Goal: Task Accomplishment & Management: Use online tool/utility

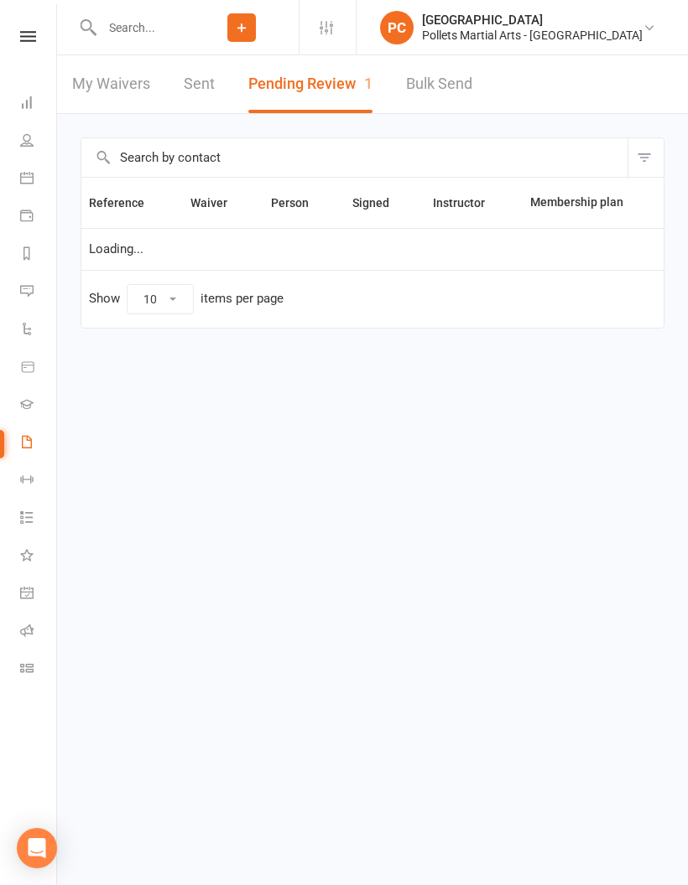
click at [32, 624] on icon at bounding box center [26, 630] width 13 height 13
click at [34, 631] on link "Roll call" at bounding box center [39, 633] width 38 height 38
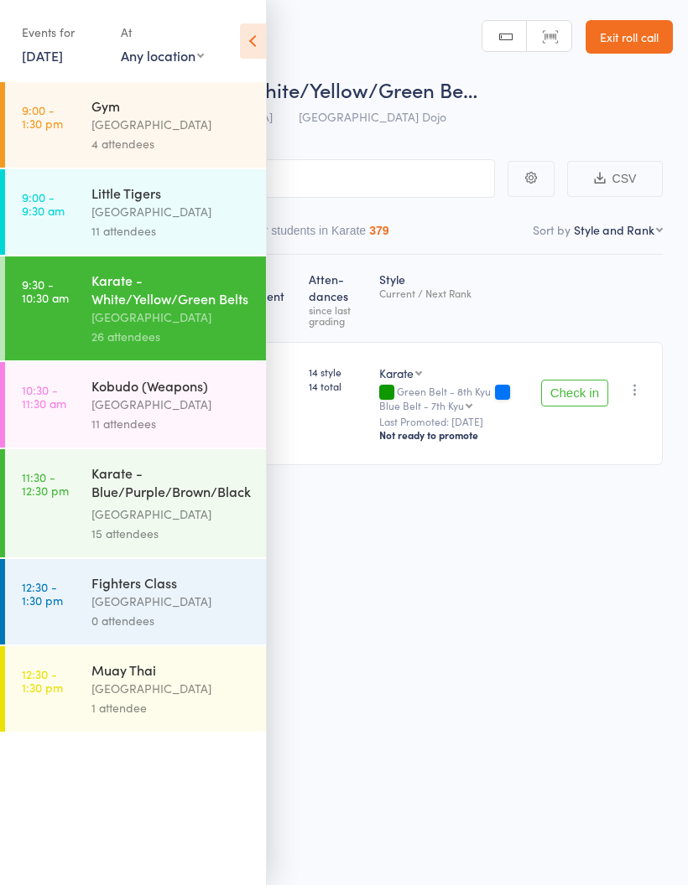
select select "10"
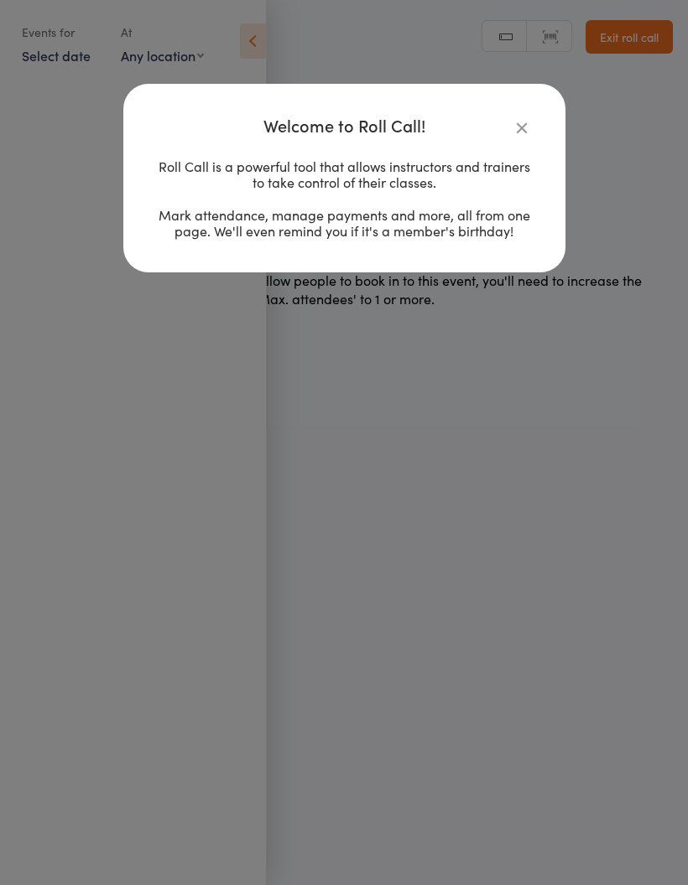
click at [536, 116] on div "Welcome to Roll Call! Roll Call is a powerful tool that allows instructors and …" at bounding box center [344, 178] width 442 height 189
click at [523, 128] on icon "button" at bounding box center [521, 127] width 18 height 18
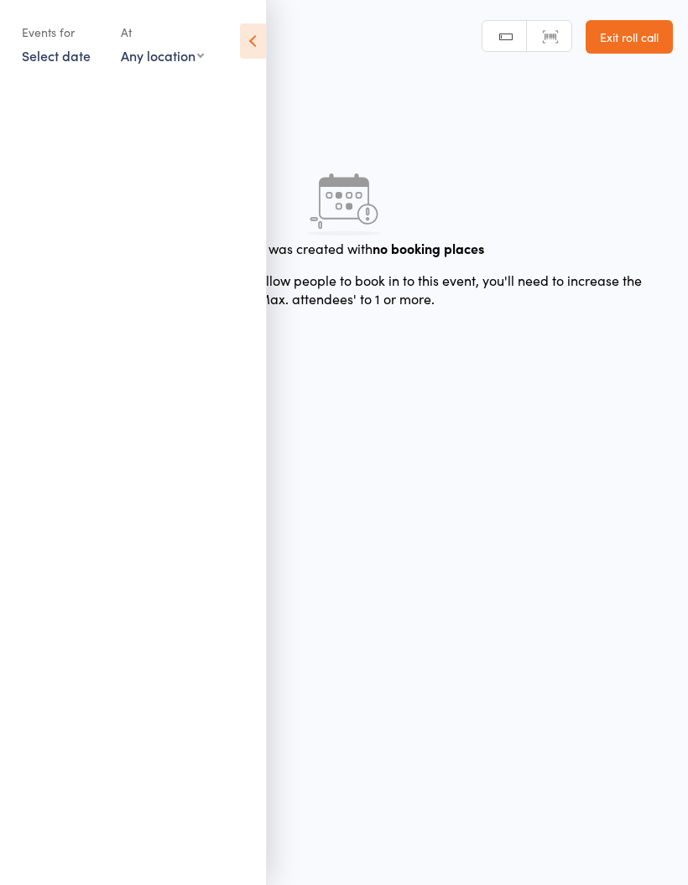
click at [62, 61] on link "Select date" at bounding box center [56, 55] width 69 height 18
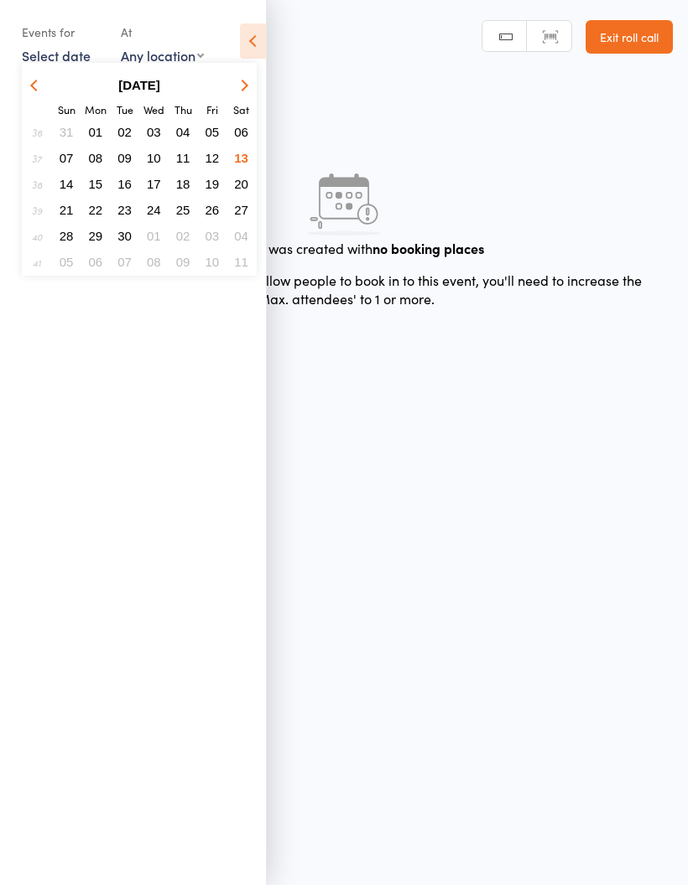
click at [351, 80] on div "Roll Call for" at bounding box center [366, 89] width 614 height 28
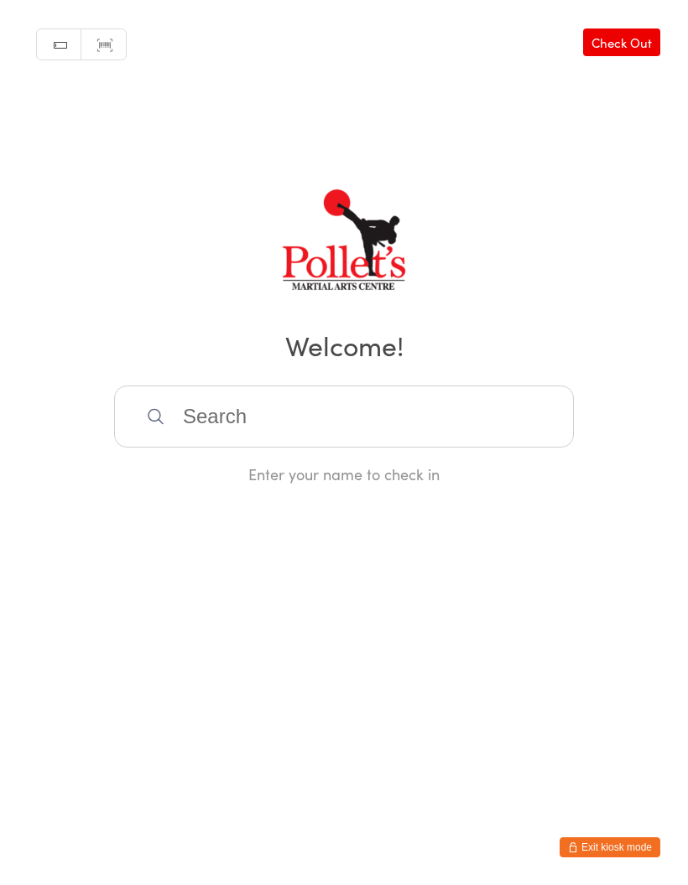
click at [609, 849] on button "Exit kiosk mode" at bounding box center [609, 848] width 101 height 20
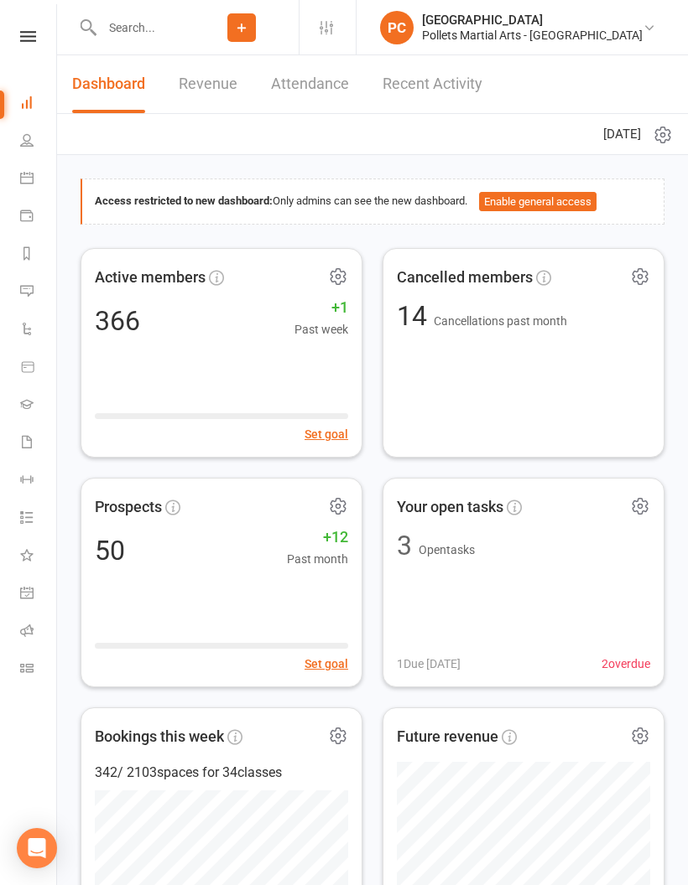
click at [22, 631] on icon at bounding box center [26, 630] width 13 height 13
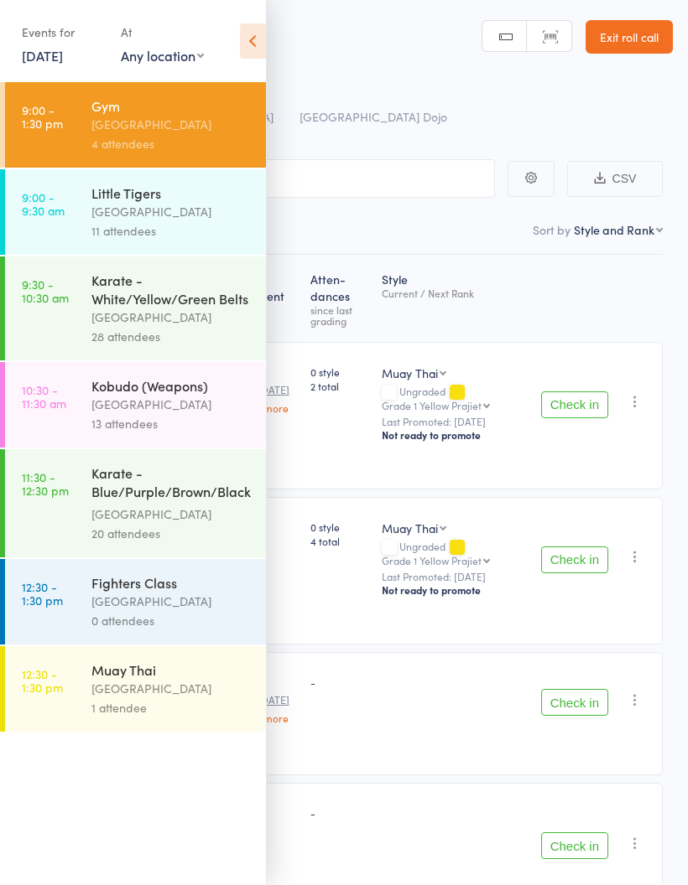
click at [176, 414] on div "[GEOGRAPHIC_DATA]" at bounding box center [171, 404] width 160 height 19
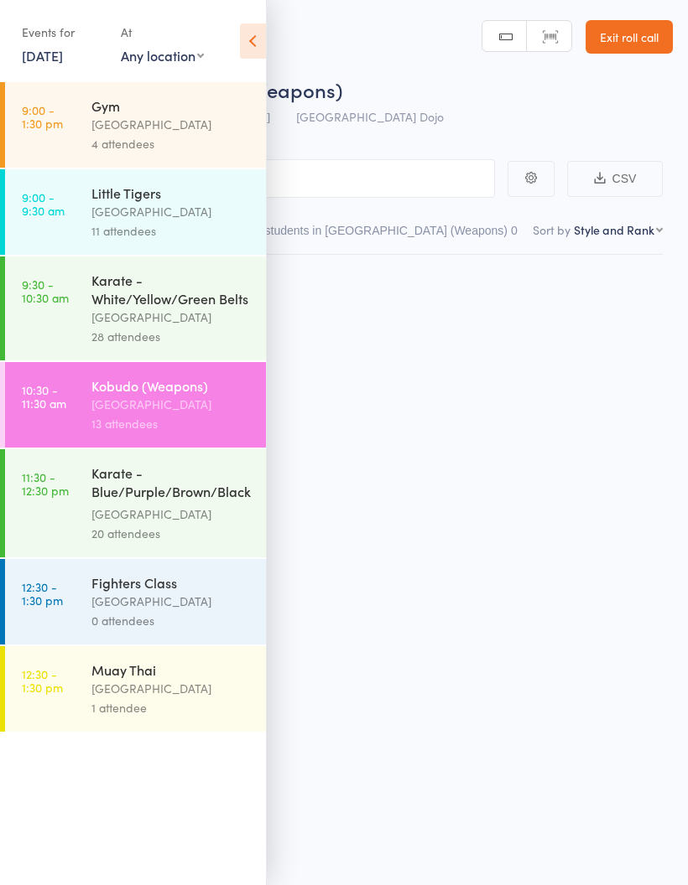
click at [247, 41] on icon at bounding box center [253, 40] width 26 height 35
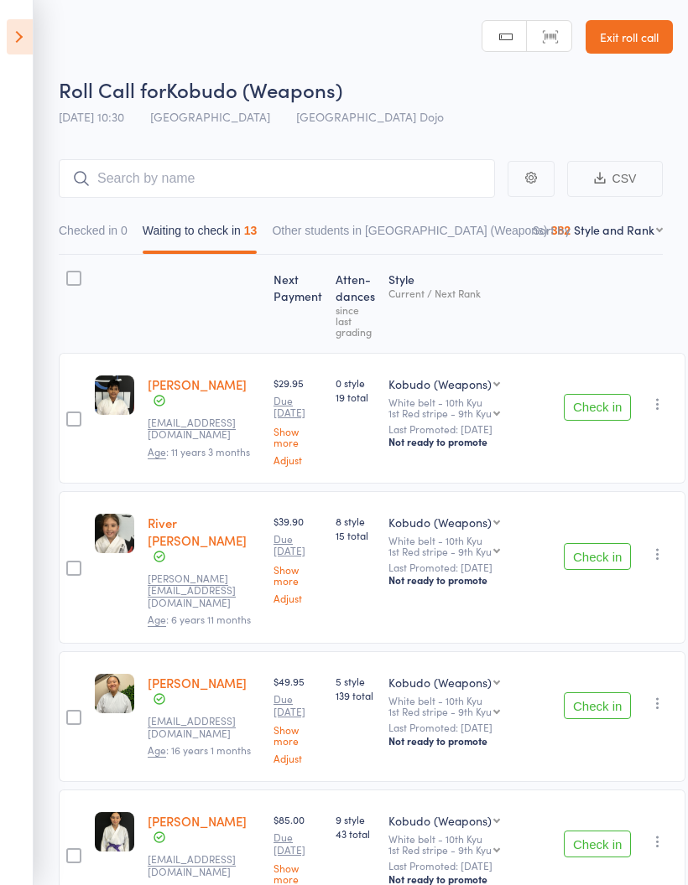
click at [604, 232] on select "First name Last name Birthday today? Behind on payments? Check in time Next pay…" at bounding box center [618, 229] width 89 height 17
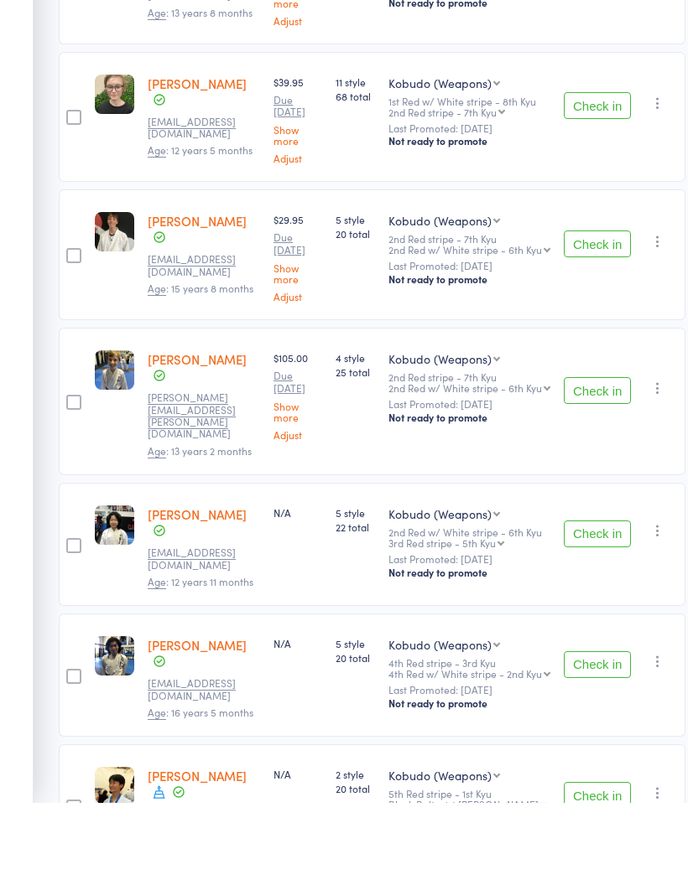
scroll to position [1261, 0]
click at [604, 864] on button "Check in" at bounding box center [596, 877] width 67 height 27
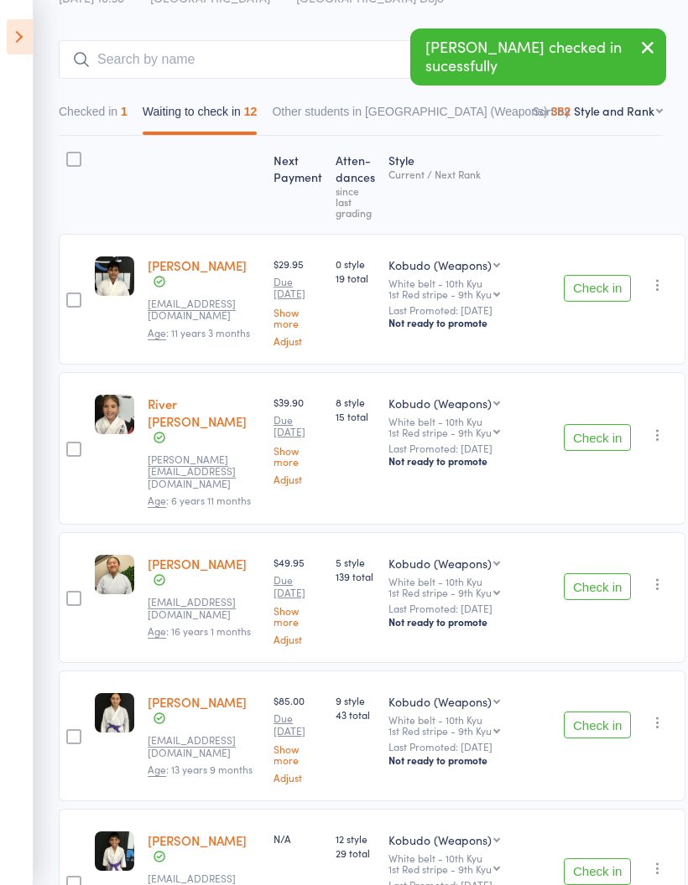
scroll to position [0, 0]
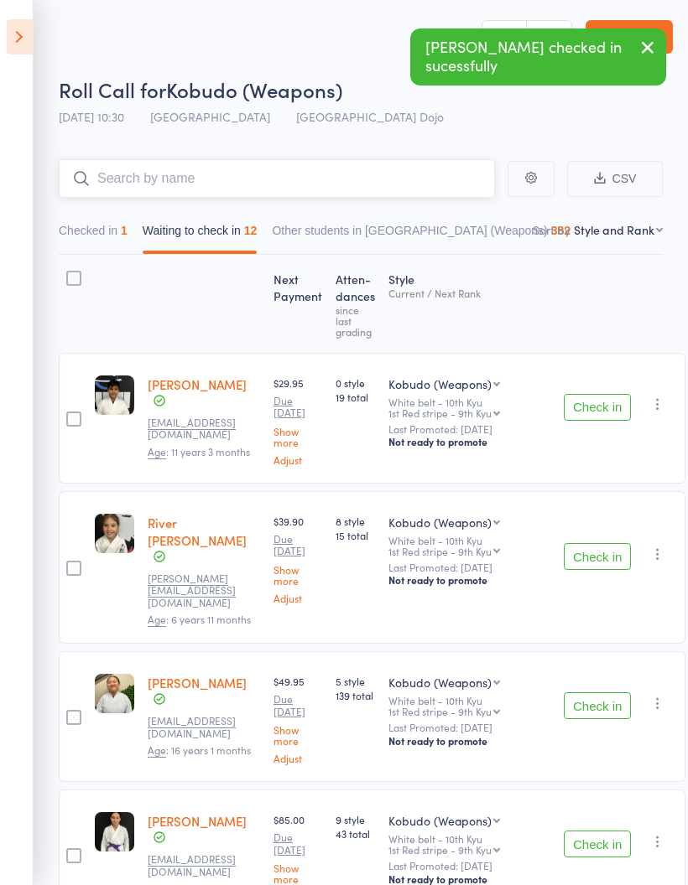
click at [361, 164] on input "search" at bounding box center [277, 178] width 436 height 39
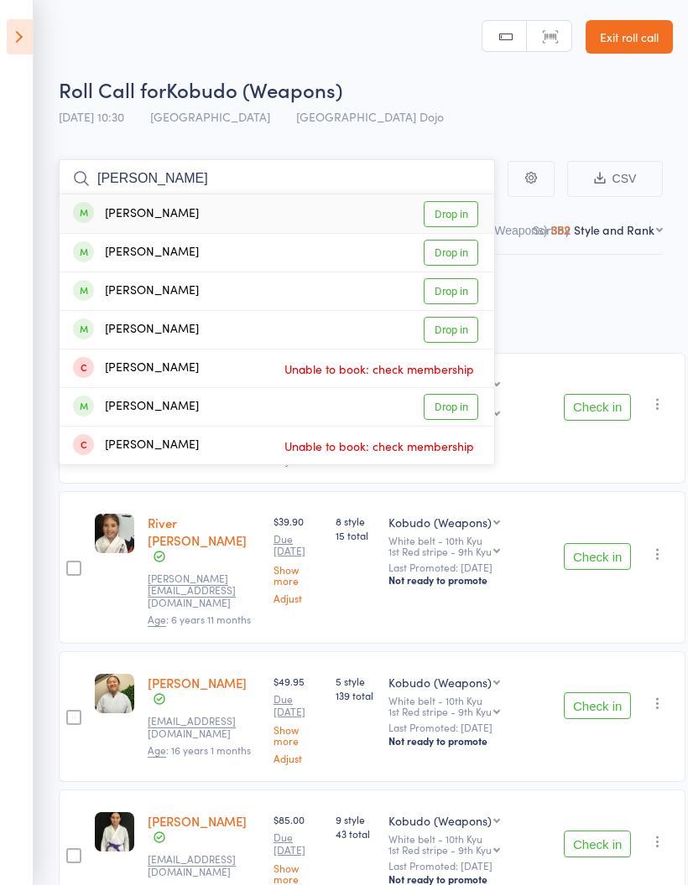
type input "Josh"
click at [459, 335] on link "Drop in" at bounding box center [450, 330] width 55 height 26
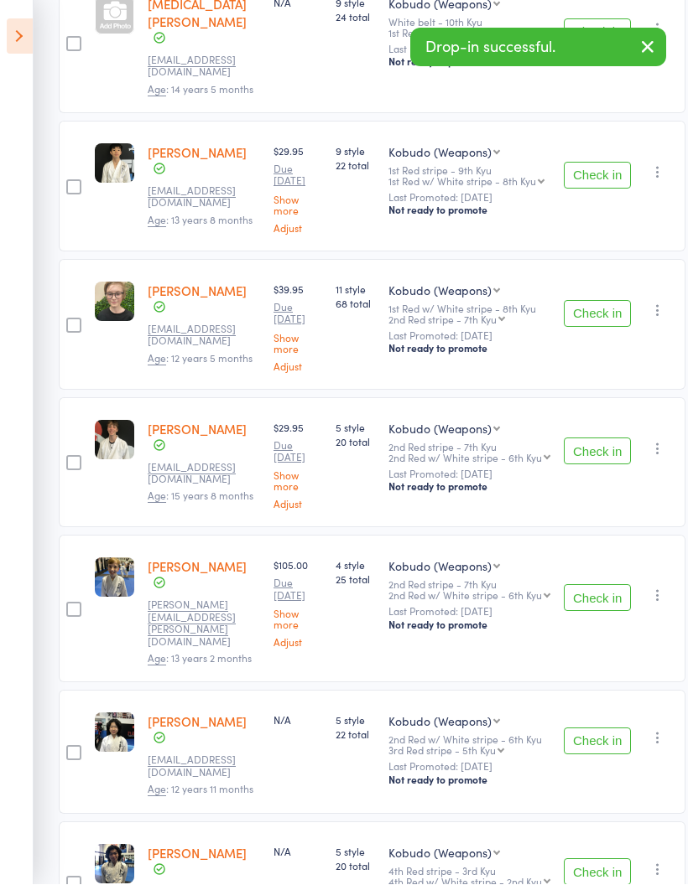
scroll to position [1137, 0]
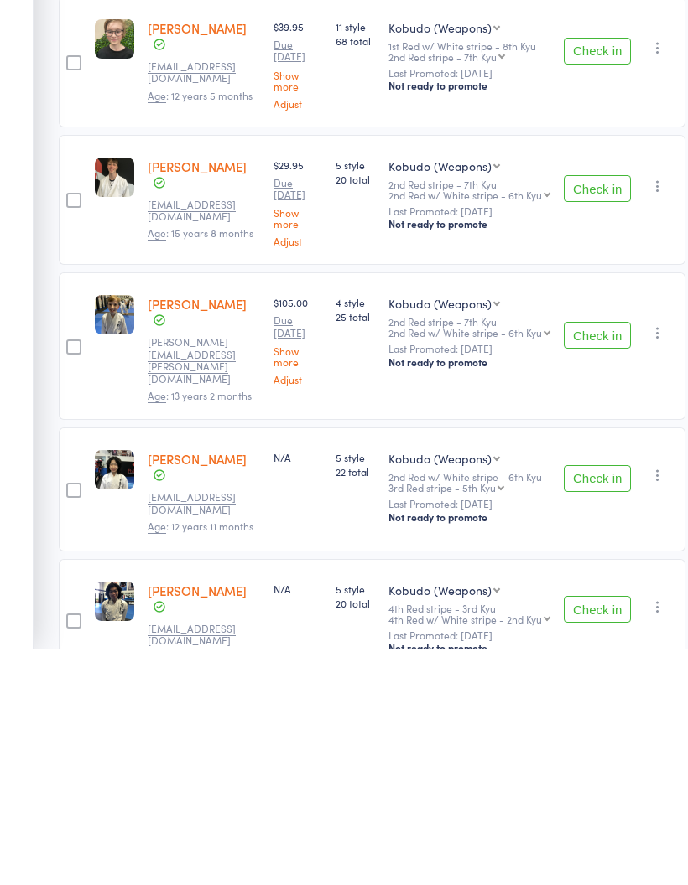
click at [595, 833] on button "Check in" at bounding box center [596, 846] width 67 height 27
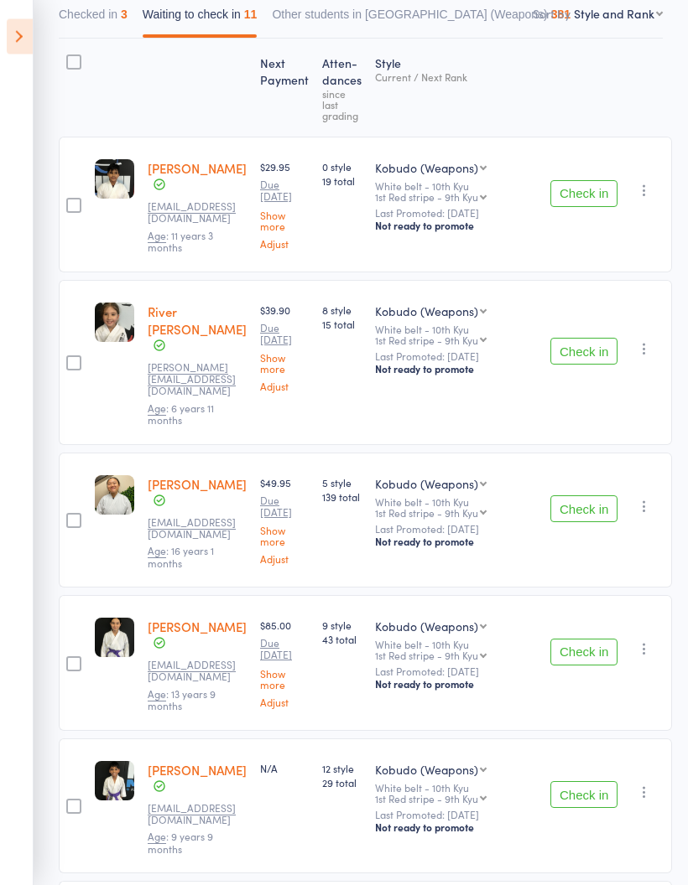
scroll to position [0, 0]
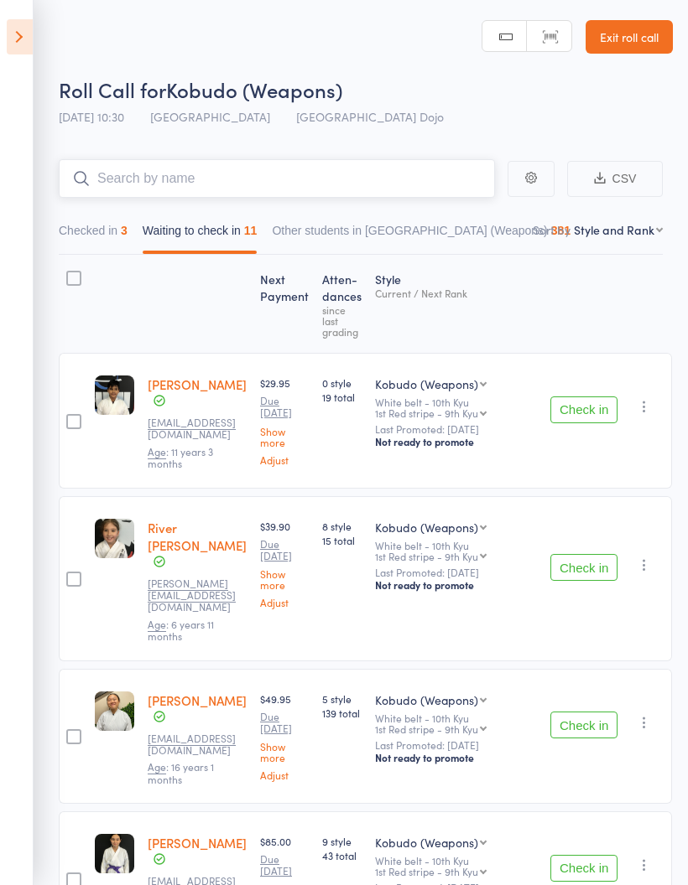
click at [366, 169] on input "search" at bounding box center [277, 178] width 436 height 39
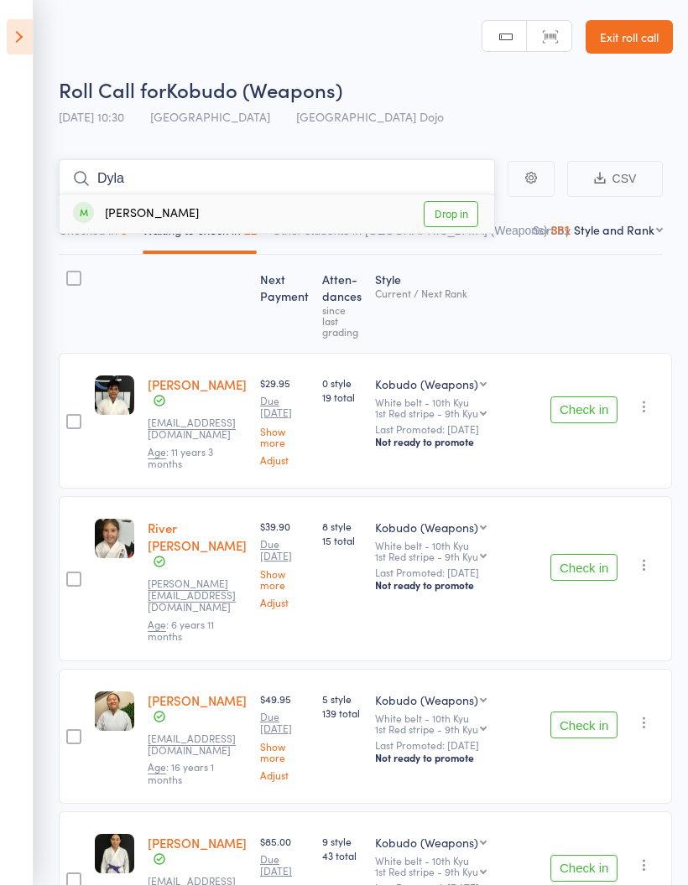
type input "Dyla"
click at [452, 223] on link "Drop in" at bounding box center [450, 214] width 55 height 26
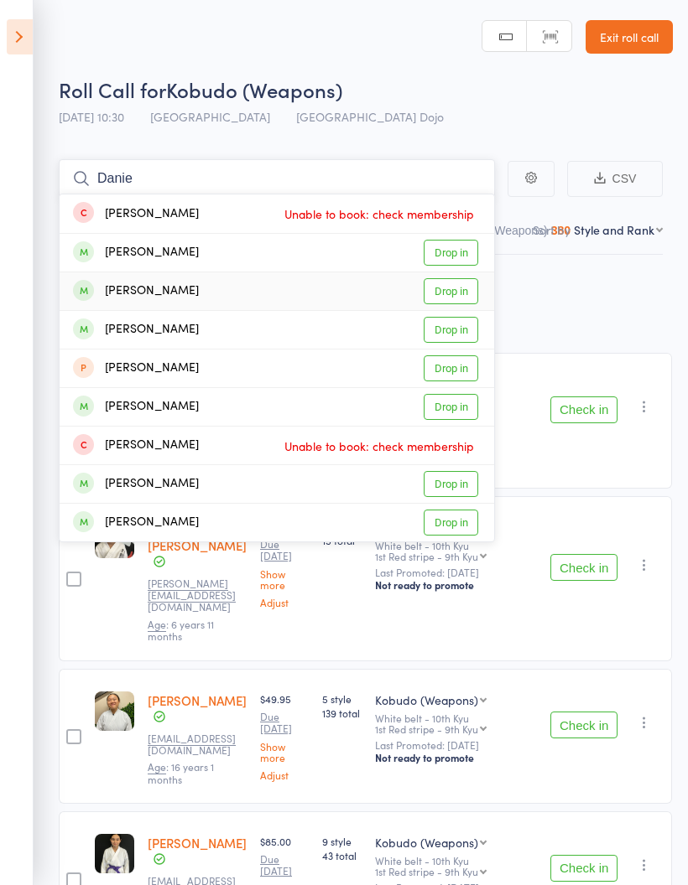
type input "Danie"
click at [459, 291] on link "Drop in" at bounding box center [450, 291] width 55 height 26
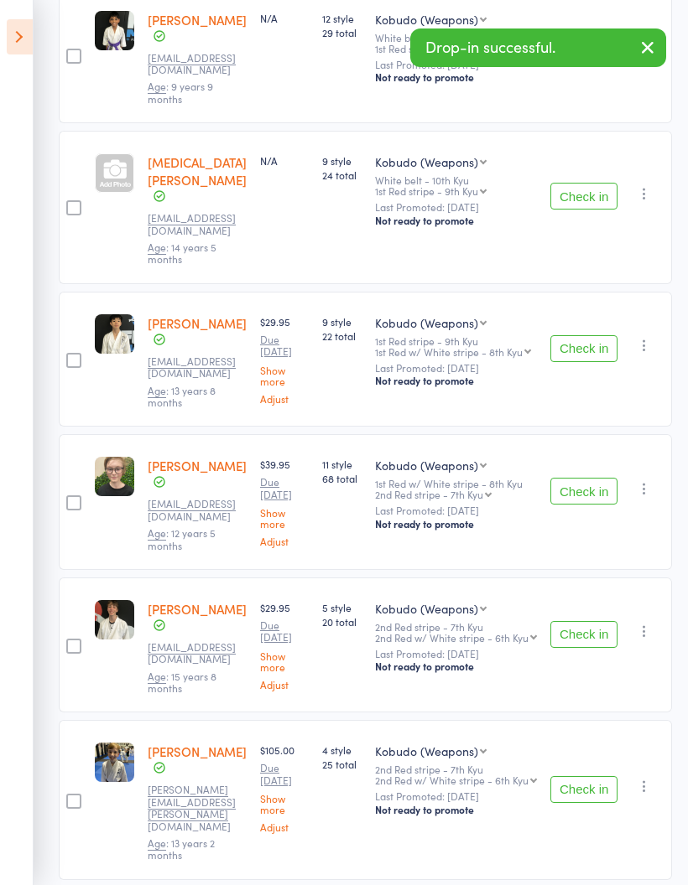
scroll to position [1014, 0]
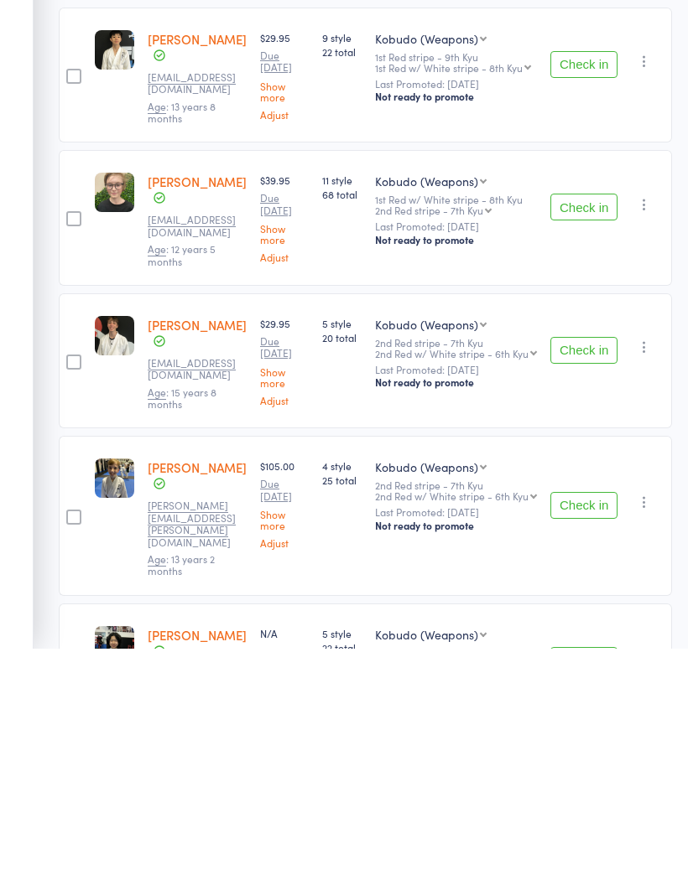
click at [594, 884] on button "Check in" at bounding box center [583, 897] width 67 height 27
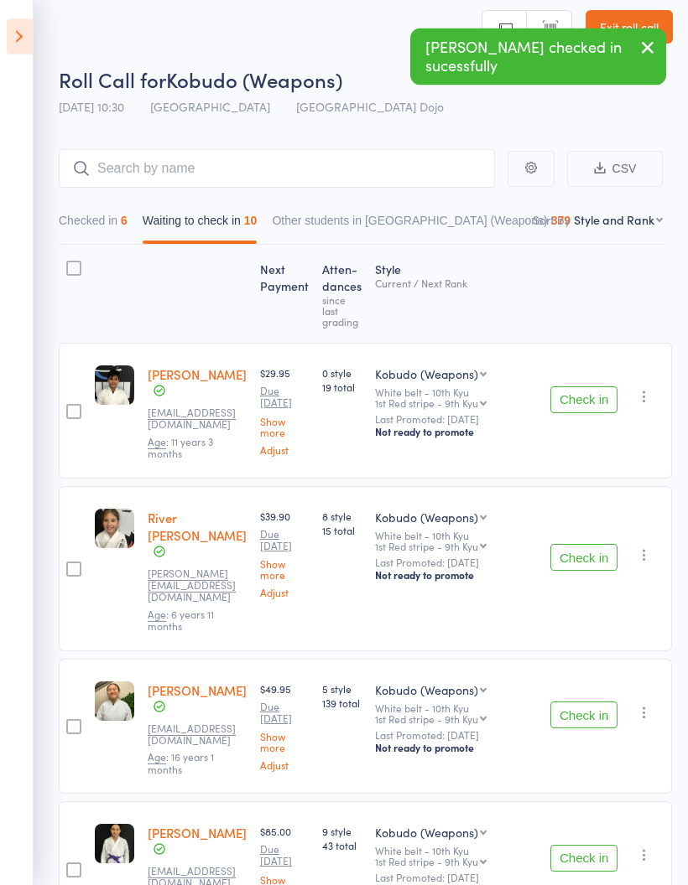
scroll to position [0, 0]
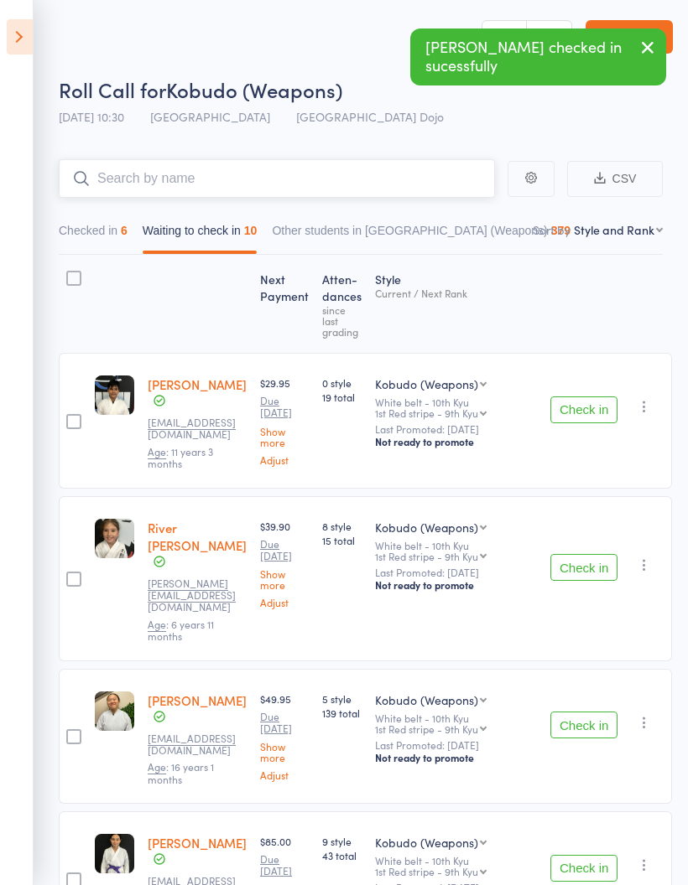
click at [340, 184] on input "search" at bounding box center [277, 178] width 436 height 39
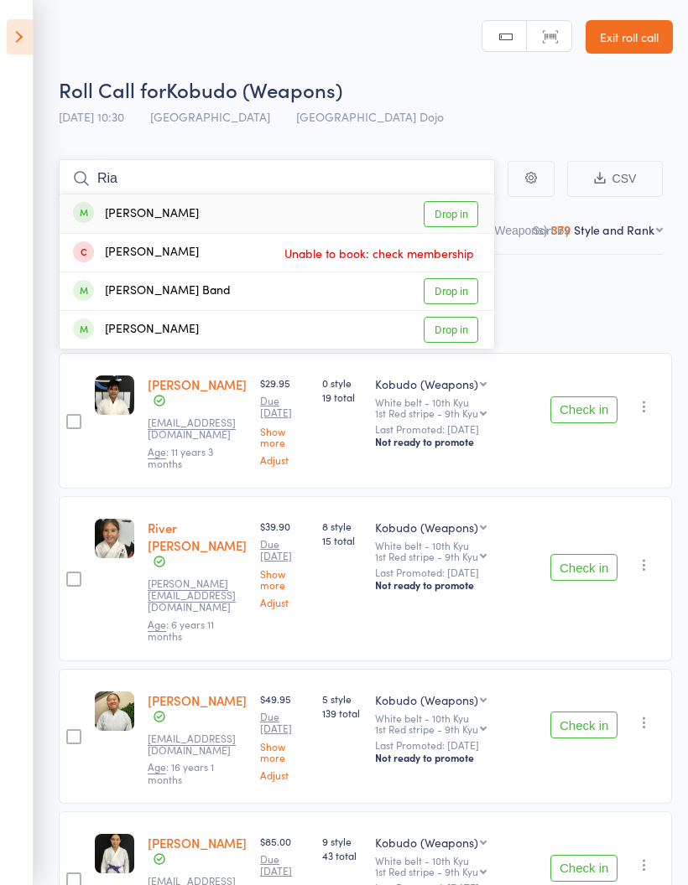
type input "Ria"
click at [454, 215] on link "Drop in" at bounding box center [450, 214] width 55 height 26
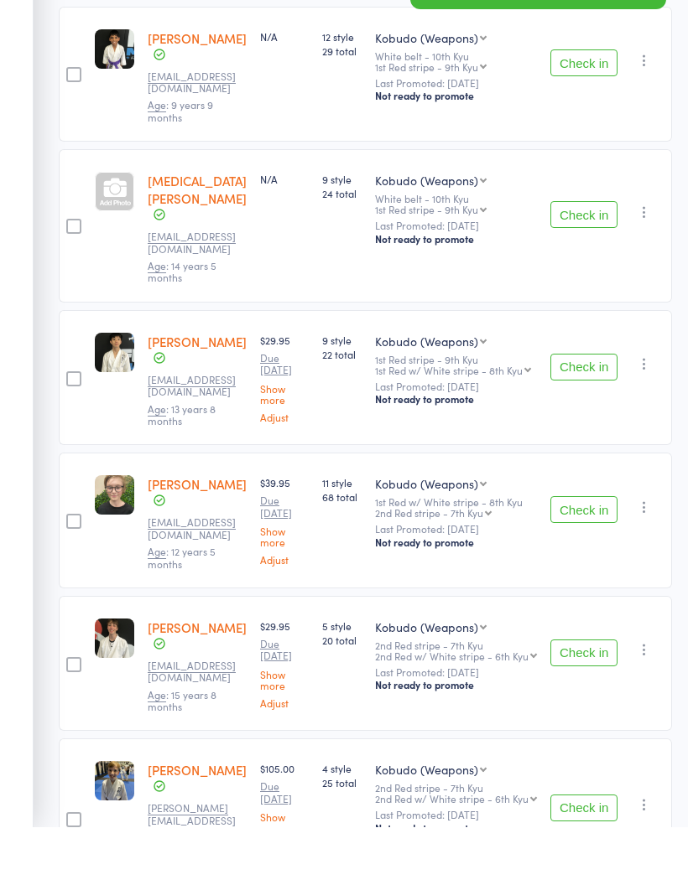
click at [600, 698] on button "Check in" at bounding box center [583, 711] width 67 height 27
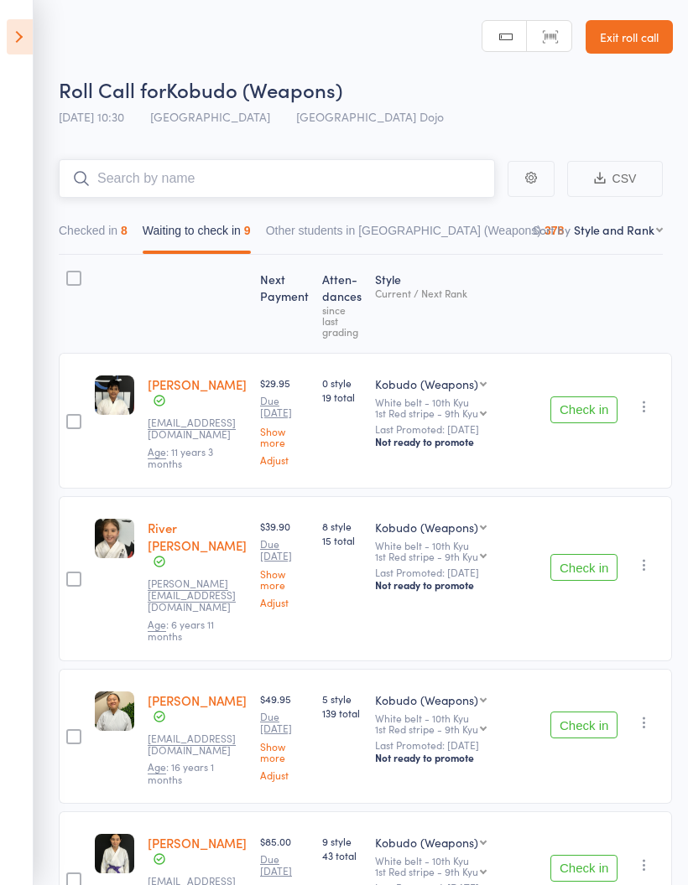
click at [417, 166] on input "search" at bounding box center [277, 178] width 436 height 39
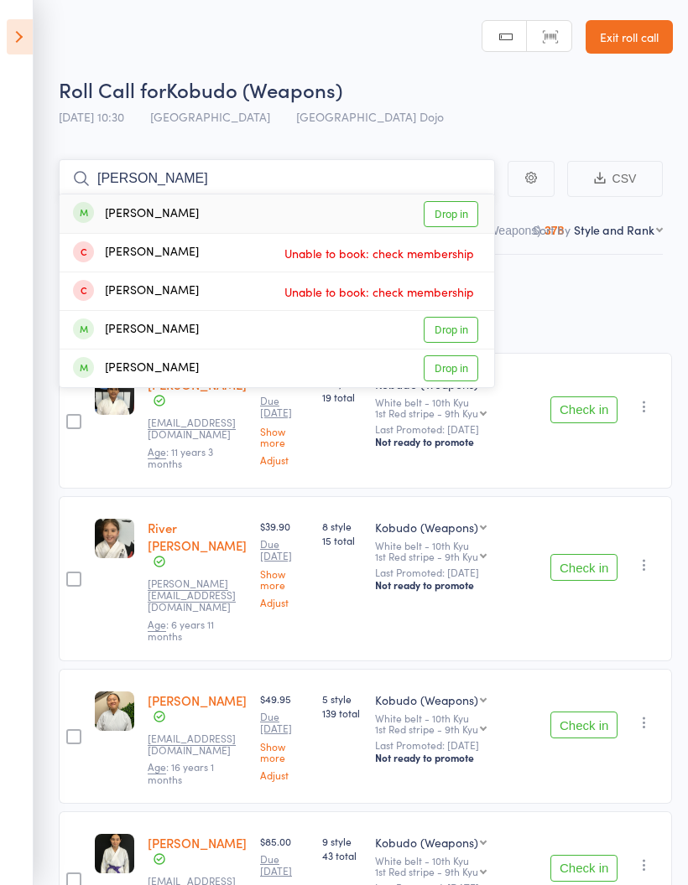
type input "Mora"
click at [456, 330] on link "Drop in" at bounding box center [450, 330] width 55 height 26
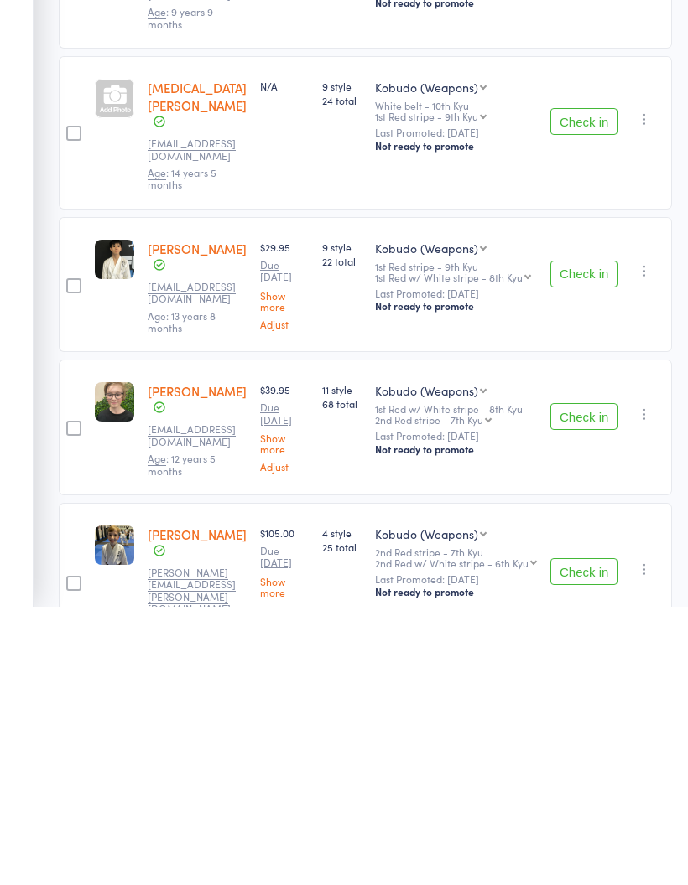
scroll to position [752, 0]
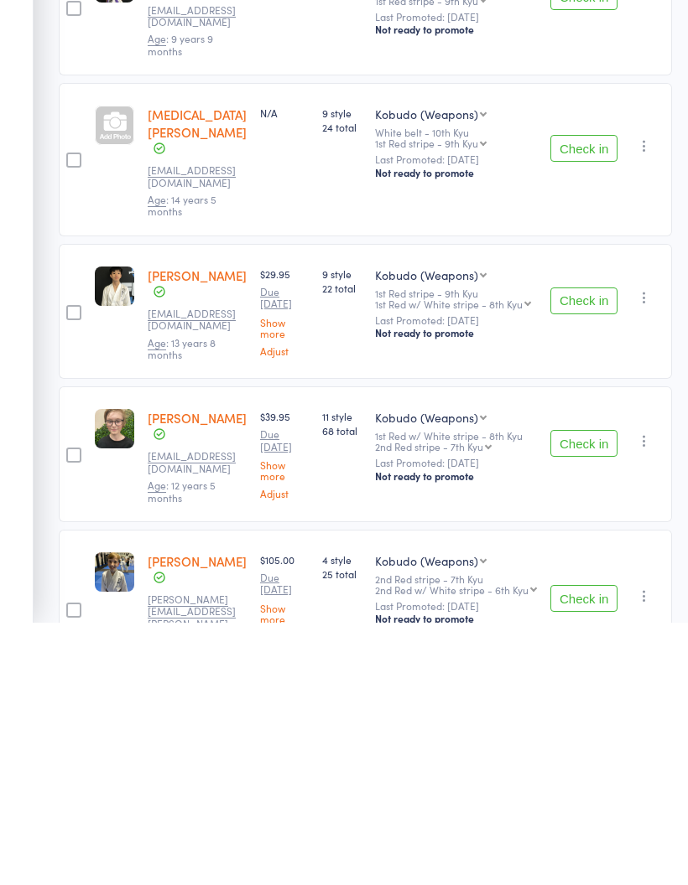
click at [587, 848] on button "Check in" at bounding box center [583, 861] width 67 height 27
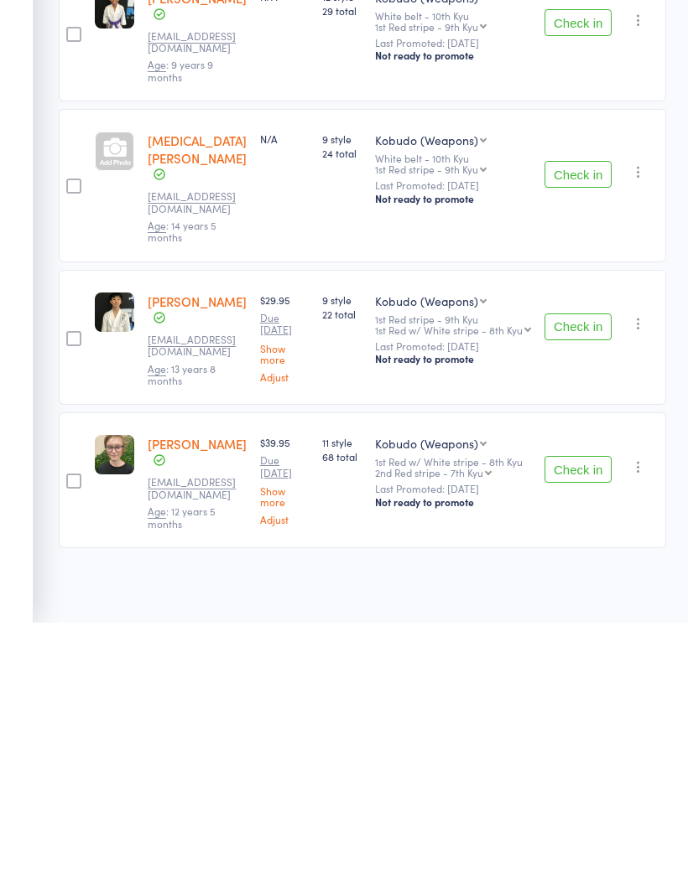
scroll to position [614, 0]
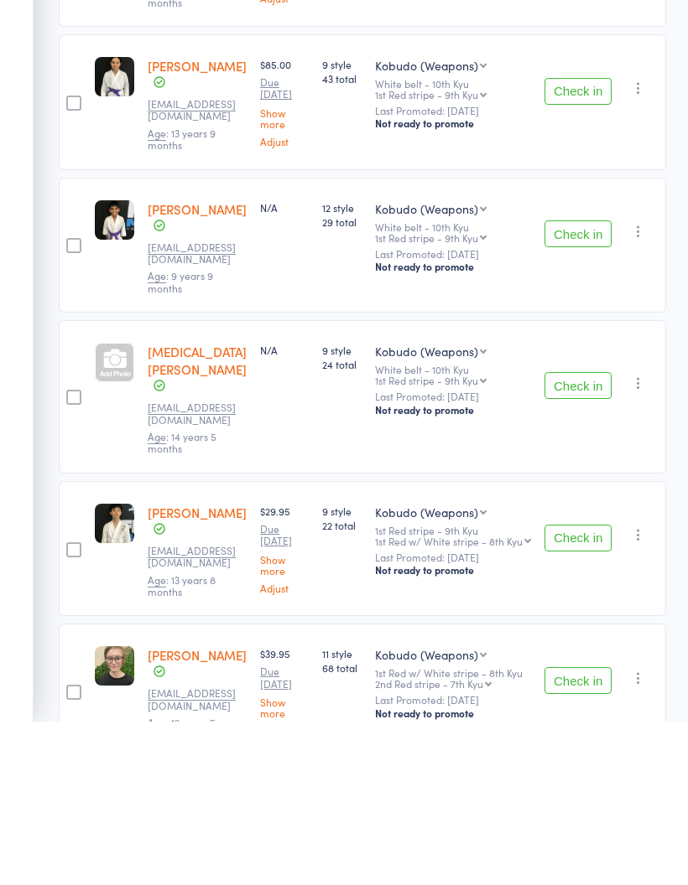
click at [589, 536] on button "Check in" at bounding box center [577, 549] width 67 height 27
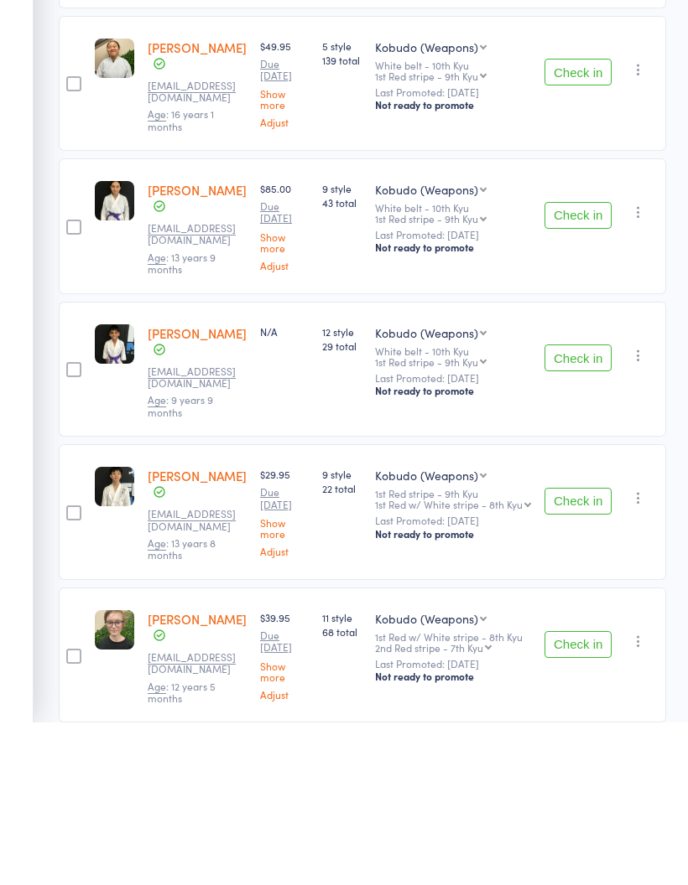
click at [586, 794] on button "Check in" at bounding box center [577, 807] width 67 height 27
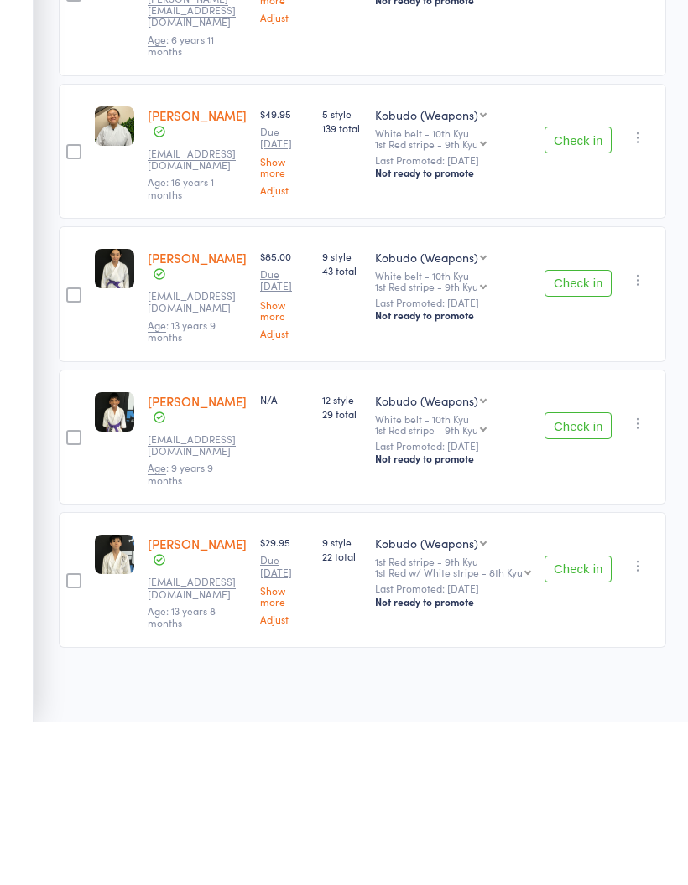
scroll to position [352, 0]
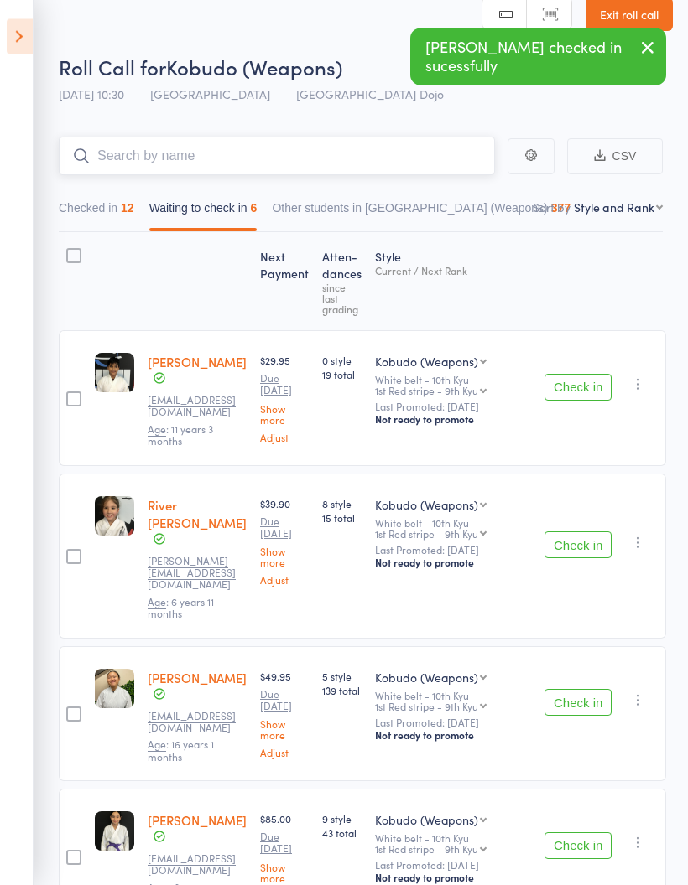
click at [349, 141] on input "search" at bounding box center [277, 157] width 436 height 39
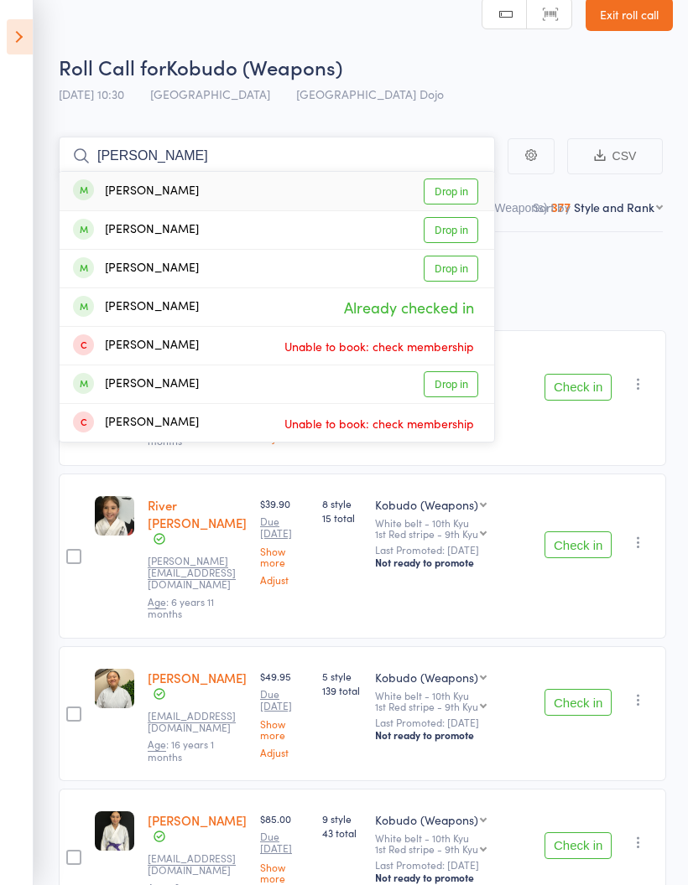
type input "Josh"
click at [447, 381] on link "Drop in" at bounding box center [450, 384] width 55 height 26
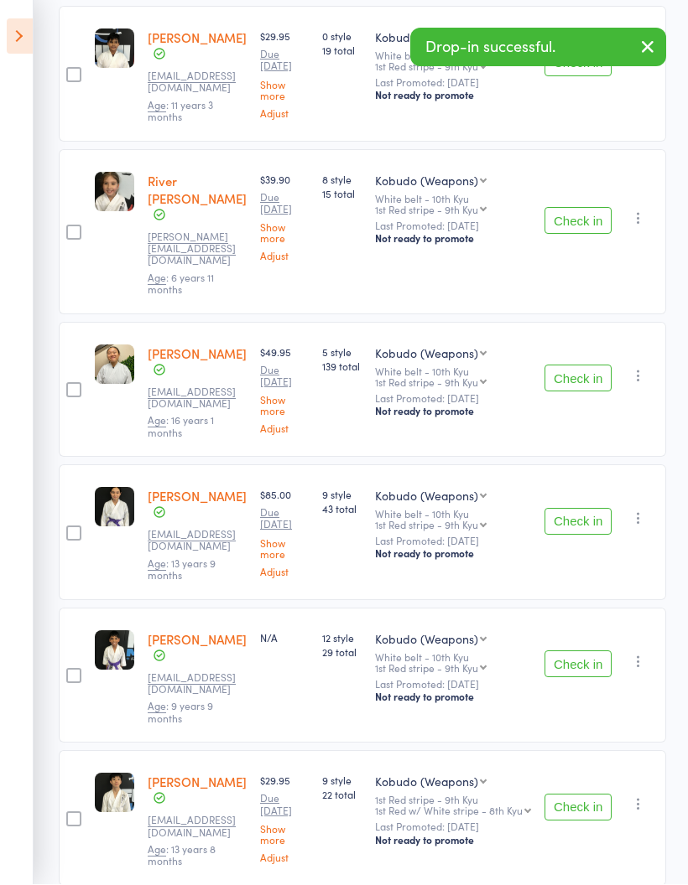
scroll to position [352, 0]
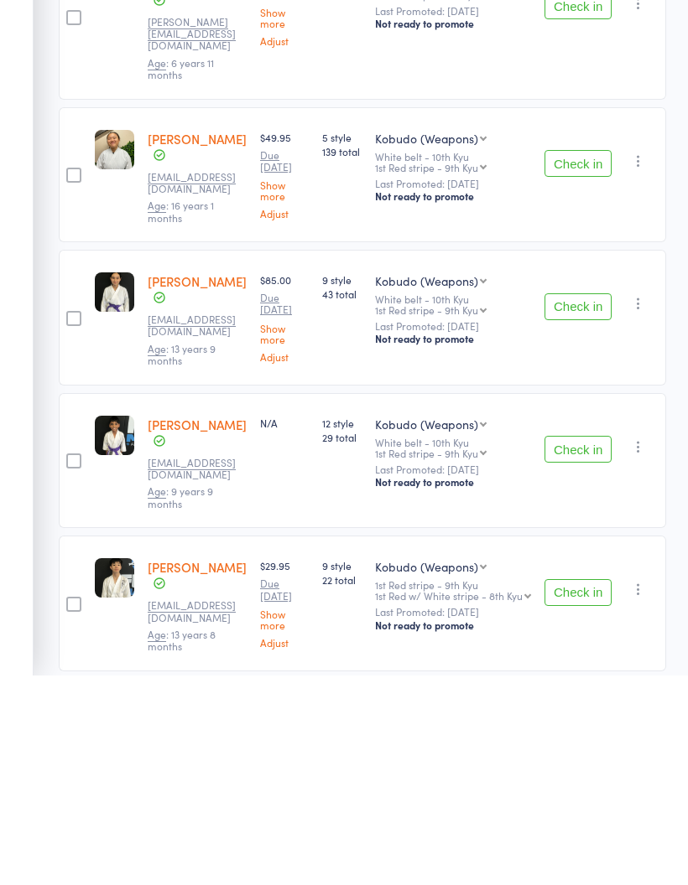
click at [594, 789] on button "Check in" at bounding box center [577, 802] width 67 height 27
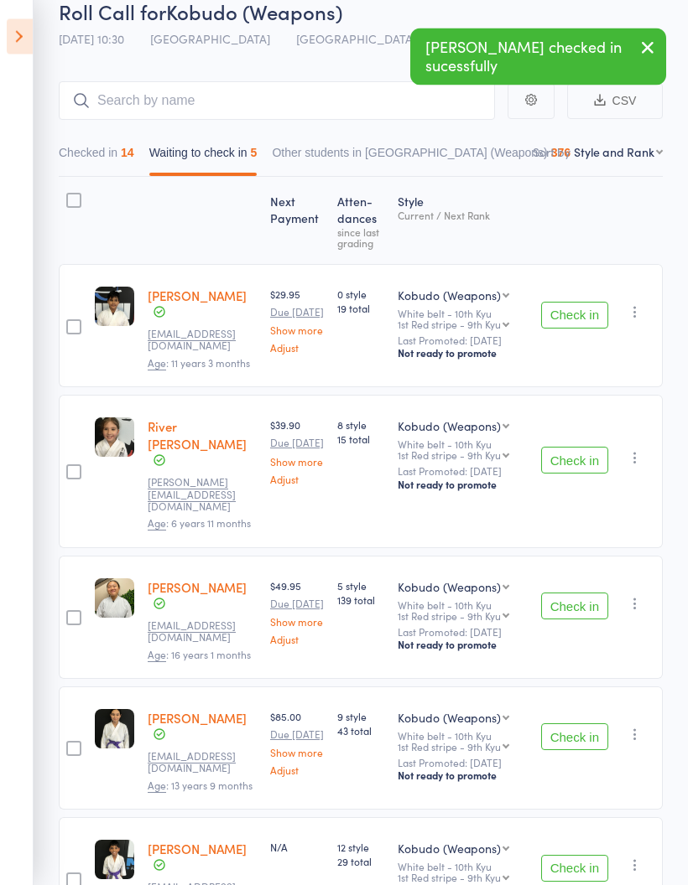
scroll to position [0, 0]
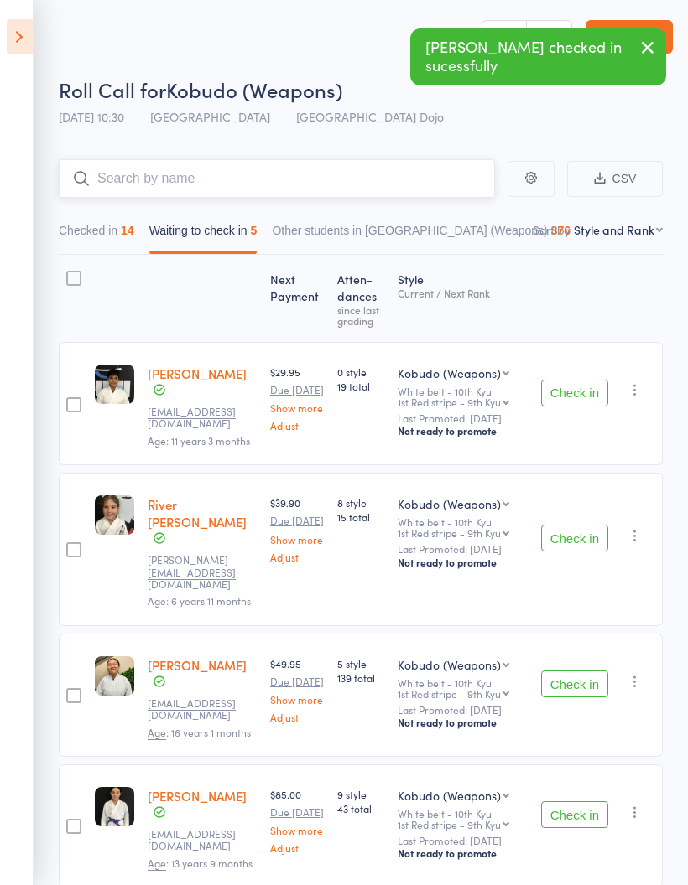
click at [329, 174] on input "search" at bounding box center [277, 178] width 436 height 39
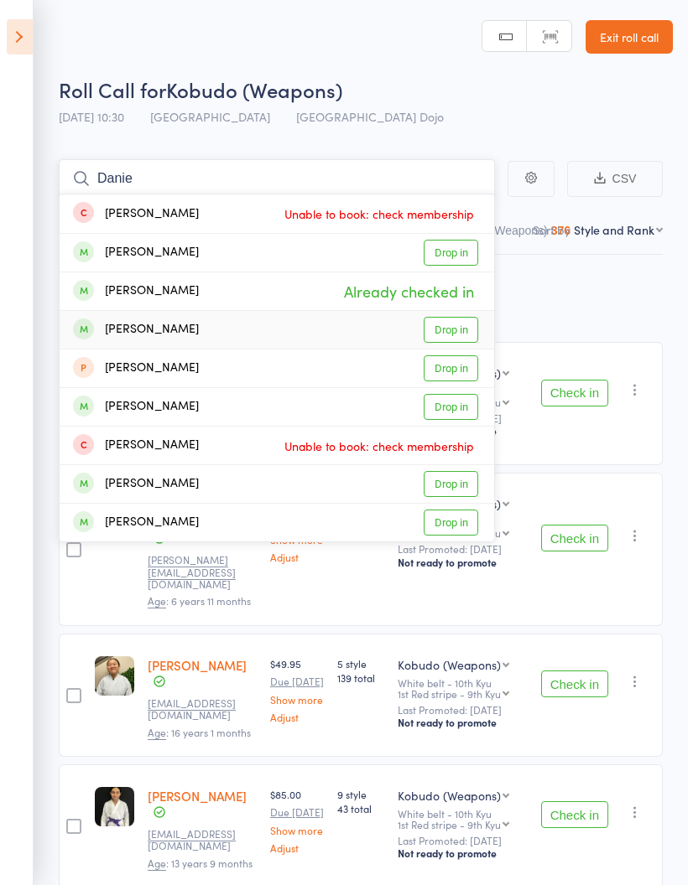
type input "Danie"
click at [462, 333] on link "Drop in" at bounding box center [450, 330] width 55 height 26
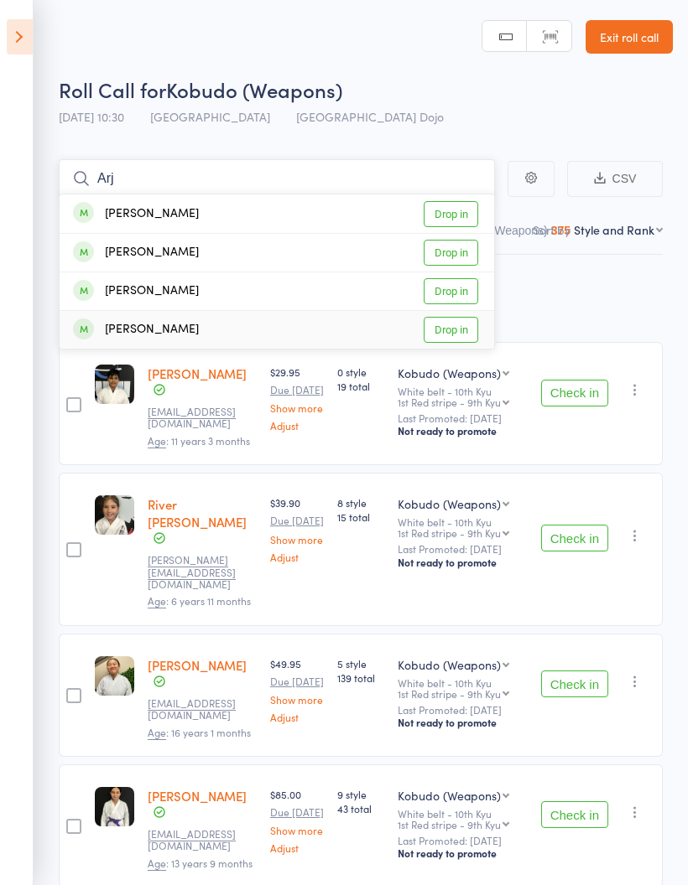
type input "Arj"
click at [453, 335] on link "Drop in" at bounding box center [450, 330] width 55 height 26
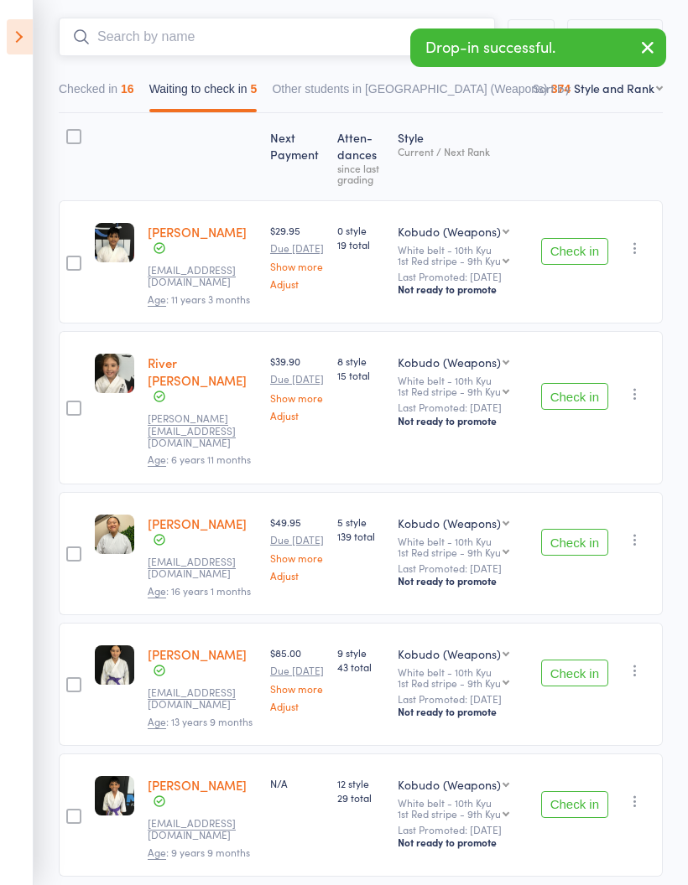
scroll to position [203, 0]
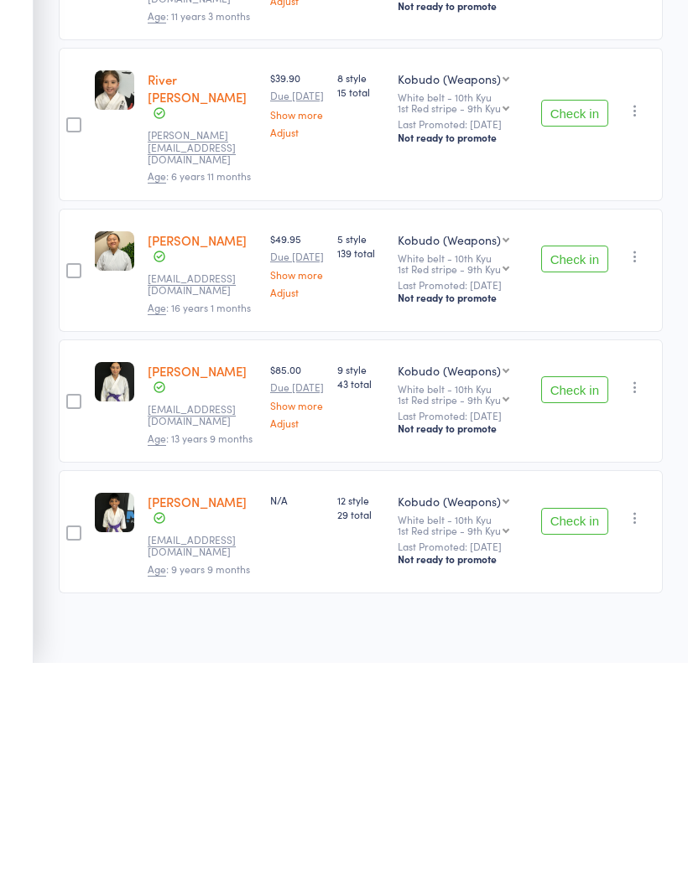
click at [570, 599] on button "Check in" at bounding box center [574, 612] width 67 height 27
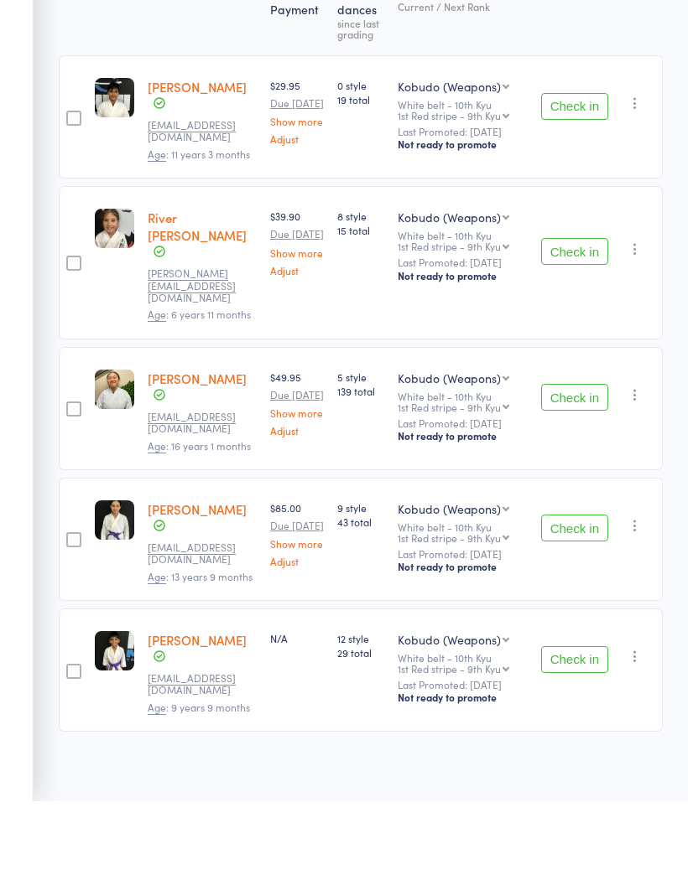
scroll to position [65, 0]
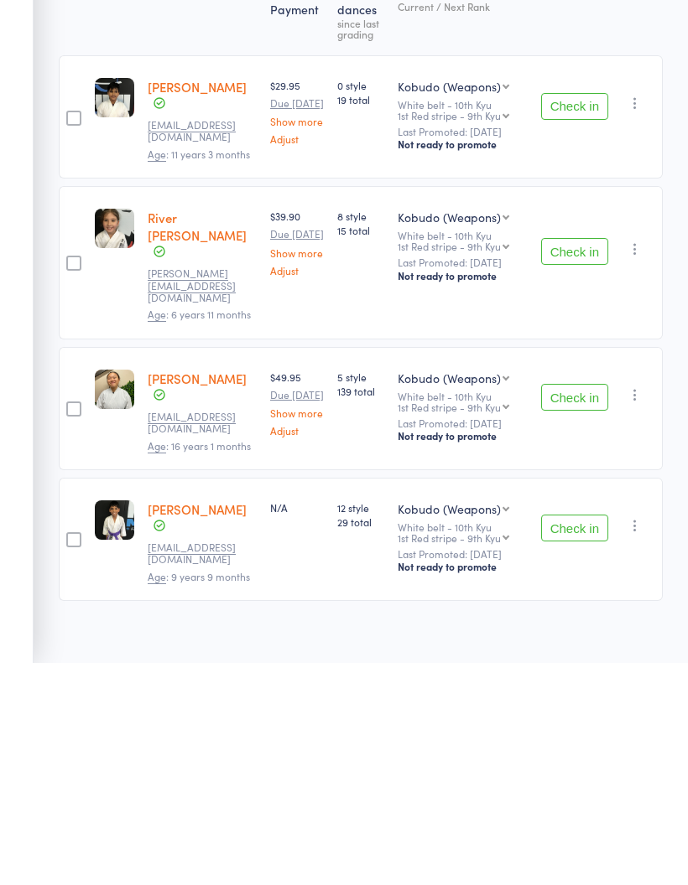
click at [593, 737] on button "Check in" at bounding box center [574, 750] width 67 height 27
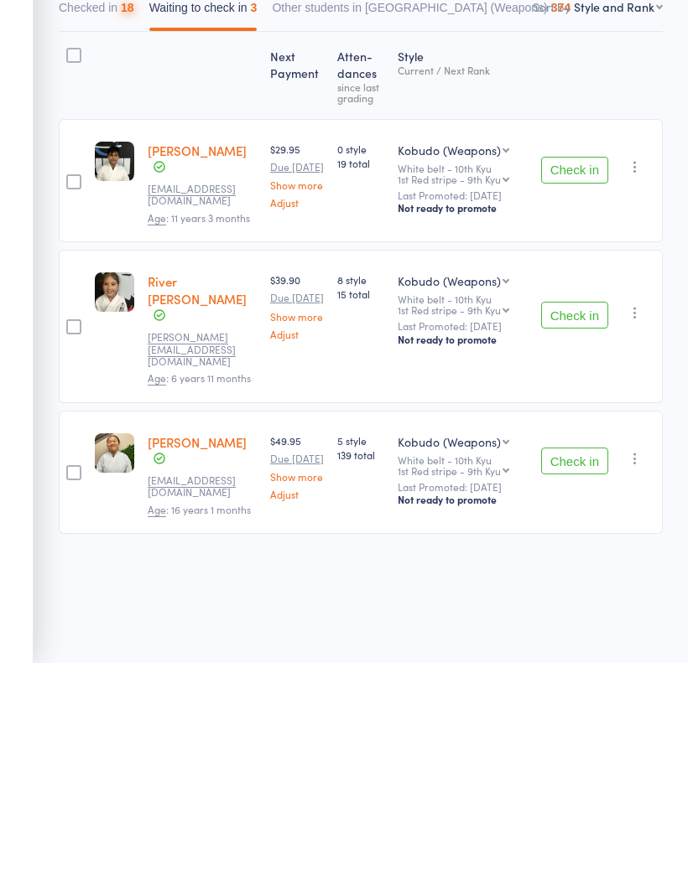
scroll to position [12, 0]
click at [566, 524] on button "Check in" at bounding box center [574, 537] width 67 height 27
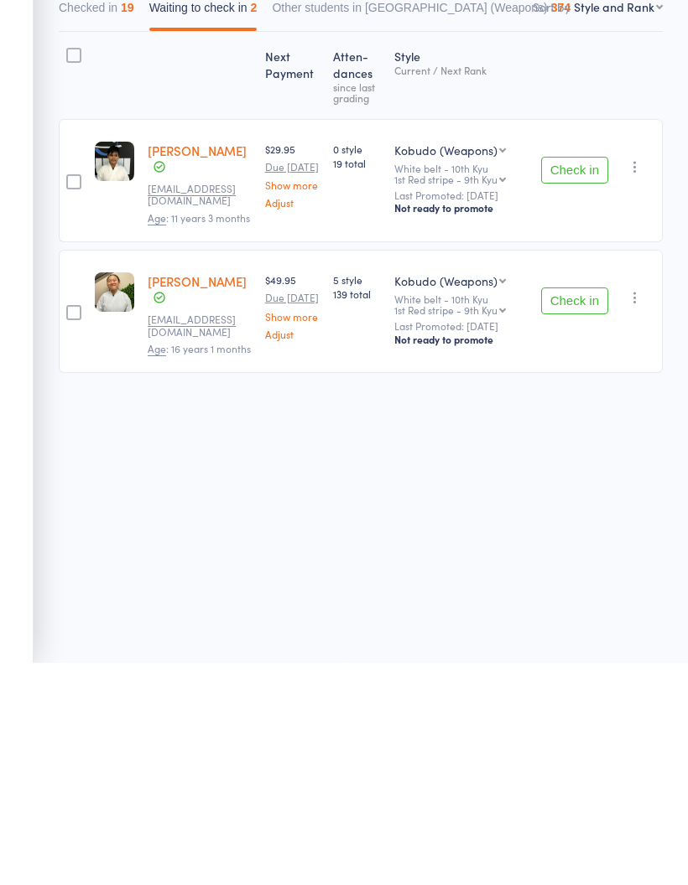
click at [574, 379] on button "Check in" at bounding box center [574, 392] width 67 height 27
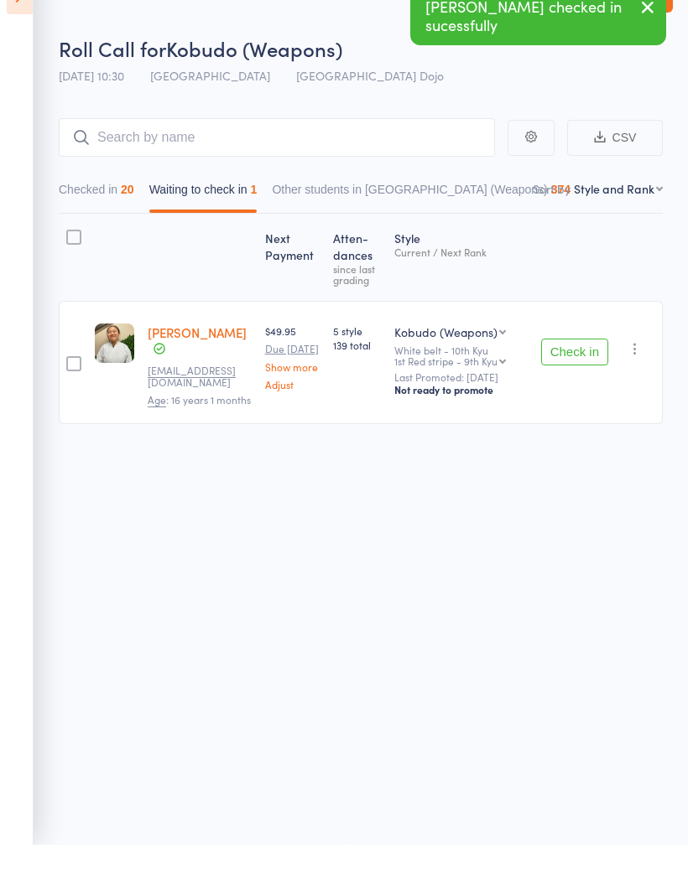
scroll to position [0, 0]
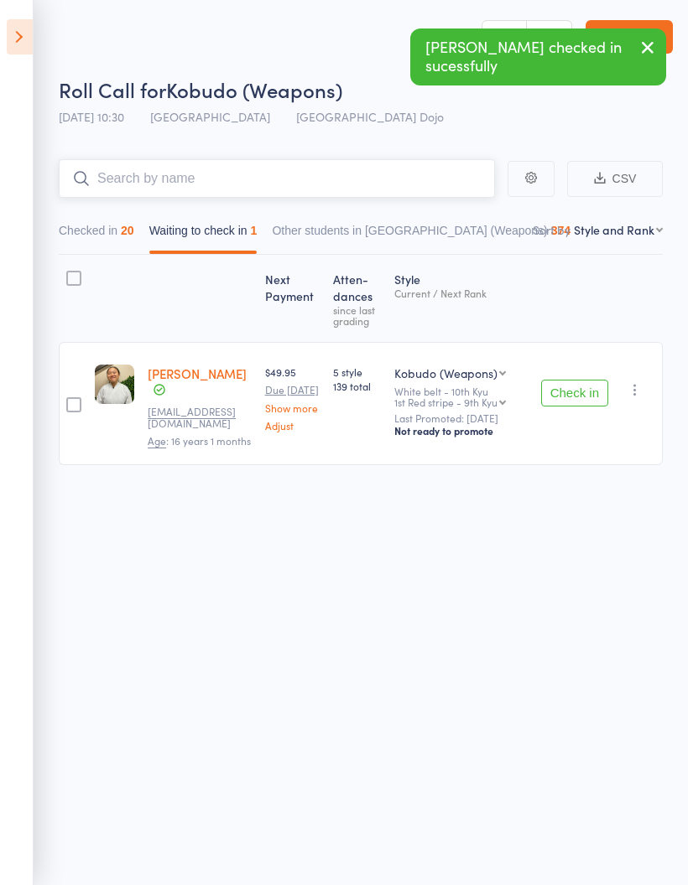
click at [343, 169] on input "search" at bounding box center [277, 178] width 436 height 39
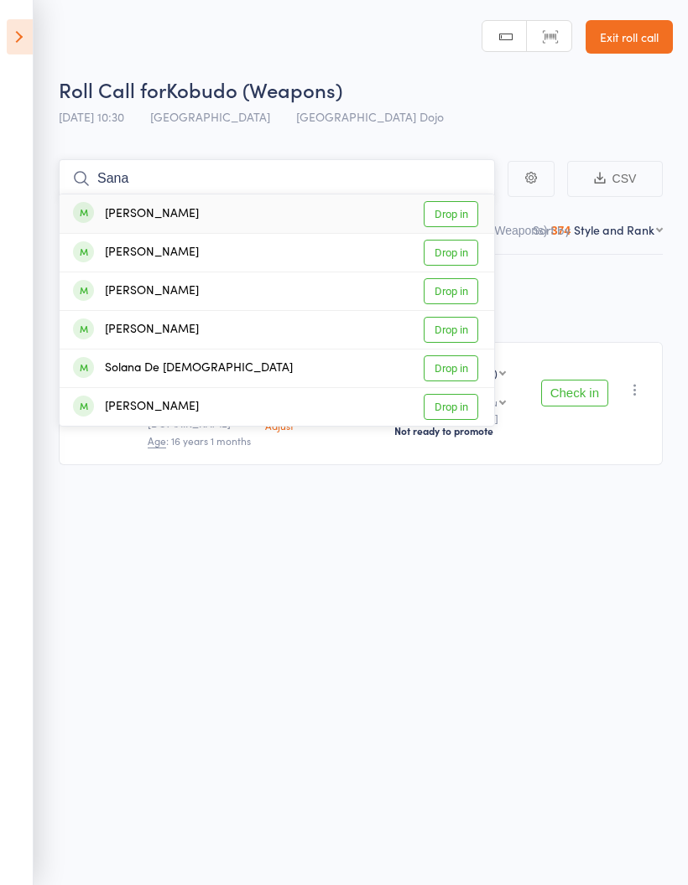
type input "Sana"
click at [459, 215] on link "Drop in" at bounding box center [450, 214] width 55 height 26
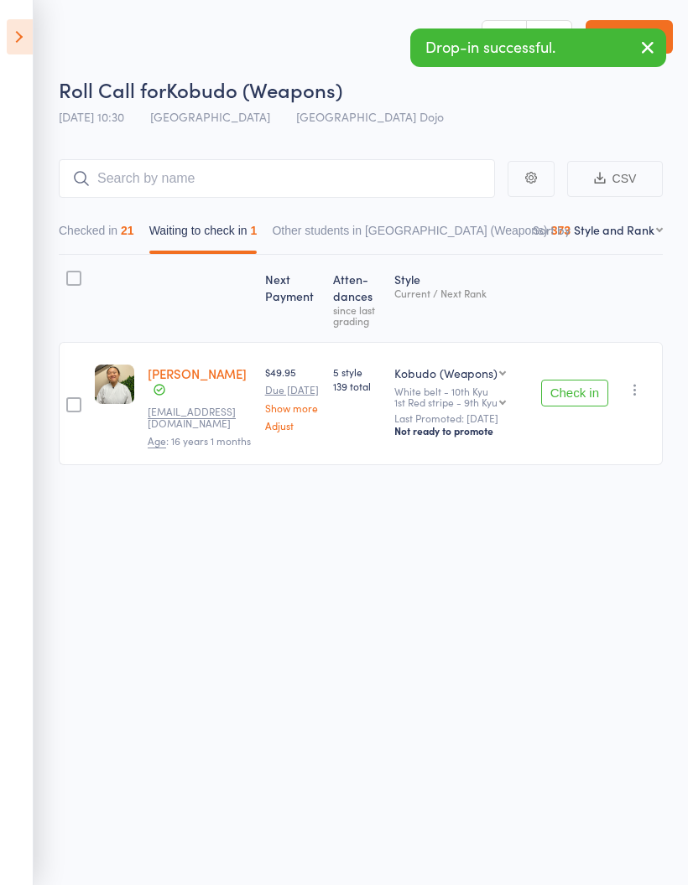
click at [575, 402] on button "Check in" at bounding box center [574, 393] width 67 height 27
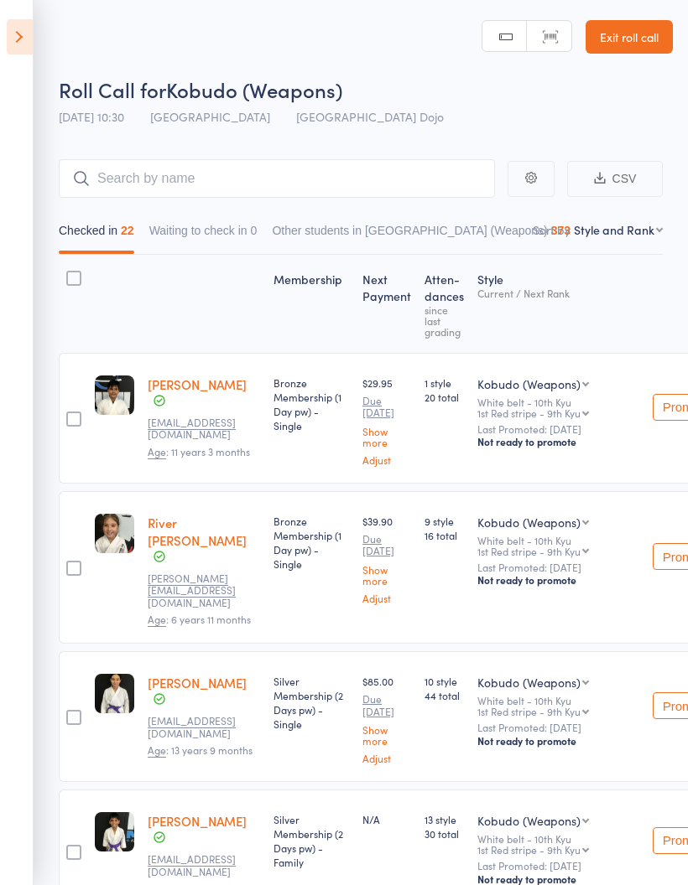
click at [12, 37] on icon at bounding box center [20, 36] width 26 height 35
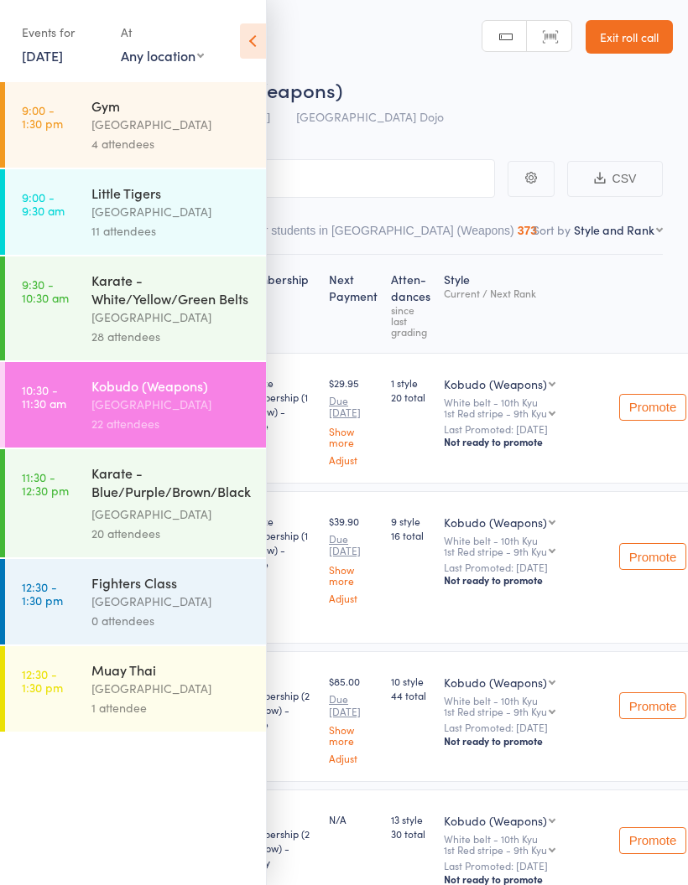
click at [67, 713] on link "12:30 - 1:30 pm Muay Thai Pollets Castle Hill 1 attendee" at bounding box center [135, 689] width 261 height 86
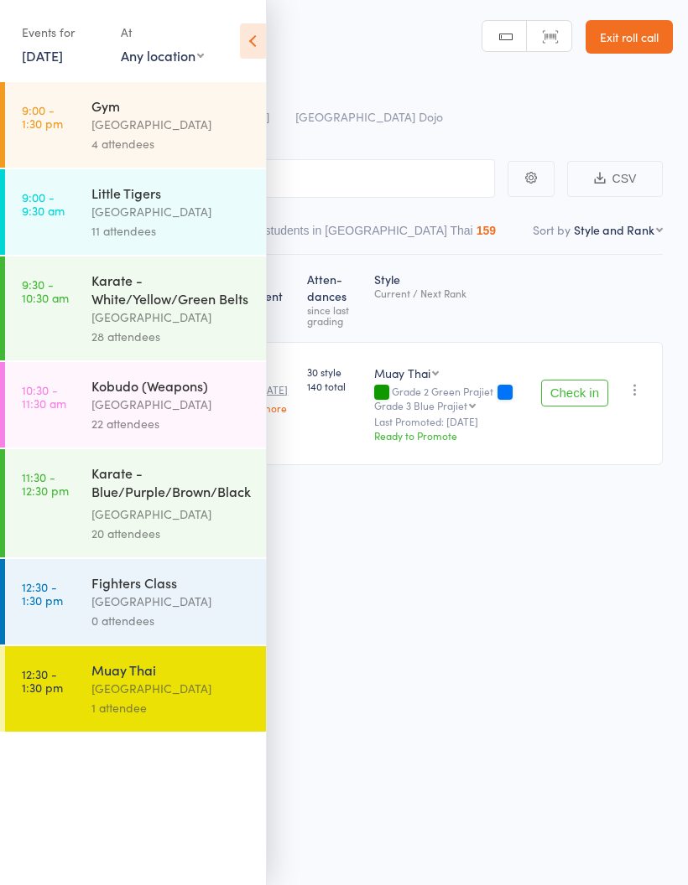
click at [50, 606] on time "12:30 - 1:30 pm" at bounding box center [42, 593] width 41 height 27
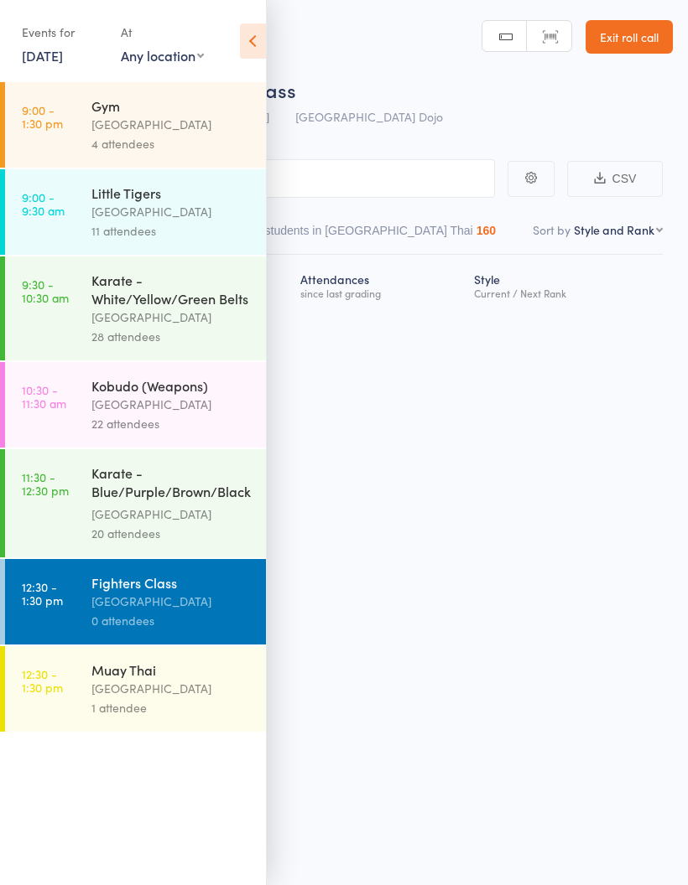
click at [524, 501] on div "Roll Call for Fighters Class 13 Sep 12:30 Pollets Castle Hill Castle Hill Dojo …" at bounding box center [344, 442] width 688 height 885
click at [80, 709] on link "12:30 - 1:30 pm Muay Thai Pollets Castle Hill 1 attendee" at bounding box center [135, 689] width 261 height 86
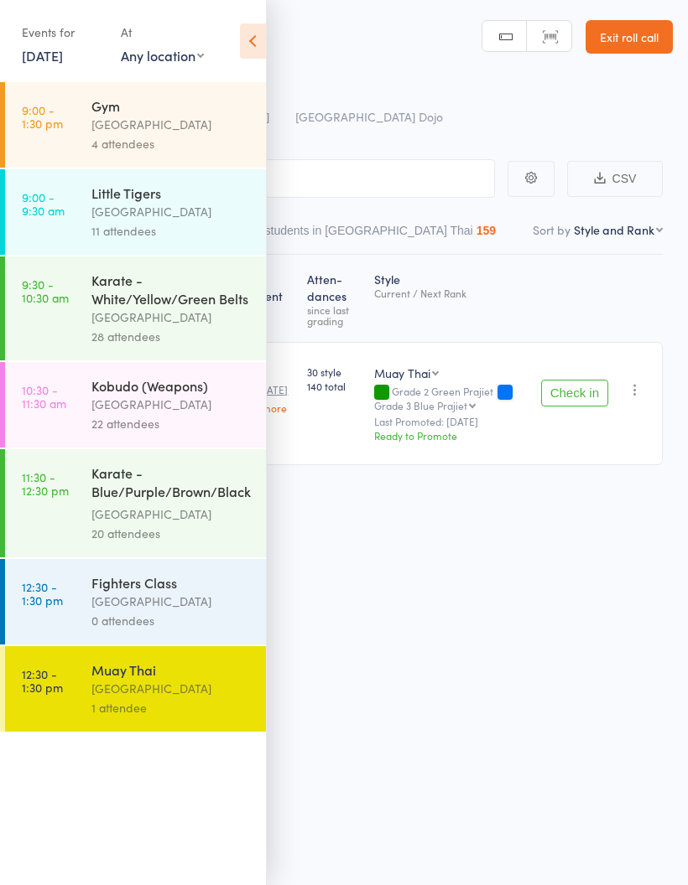
click at [117, 607] on div "[GEOGRAPHIC_DATA]" at bounding box center [171, 601] width 160 height 19
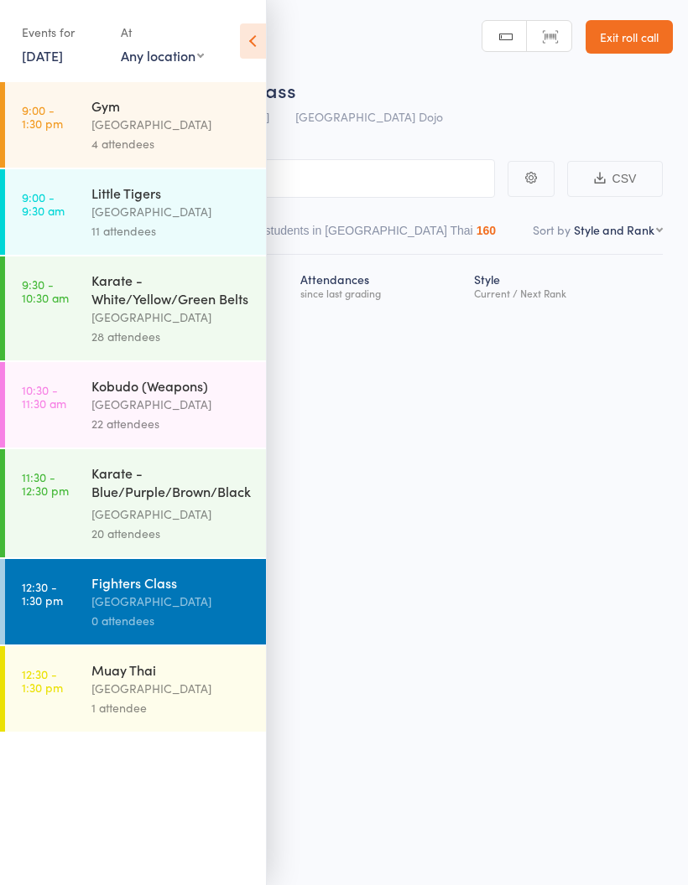
click at [245, 47] on icon at bounding box center [253, 40] width 26 height 35
